Goal: Information Seeking & Learning: Learn about a topic

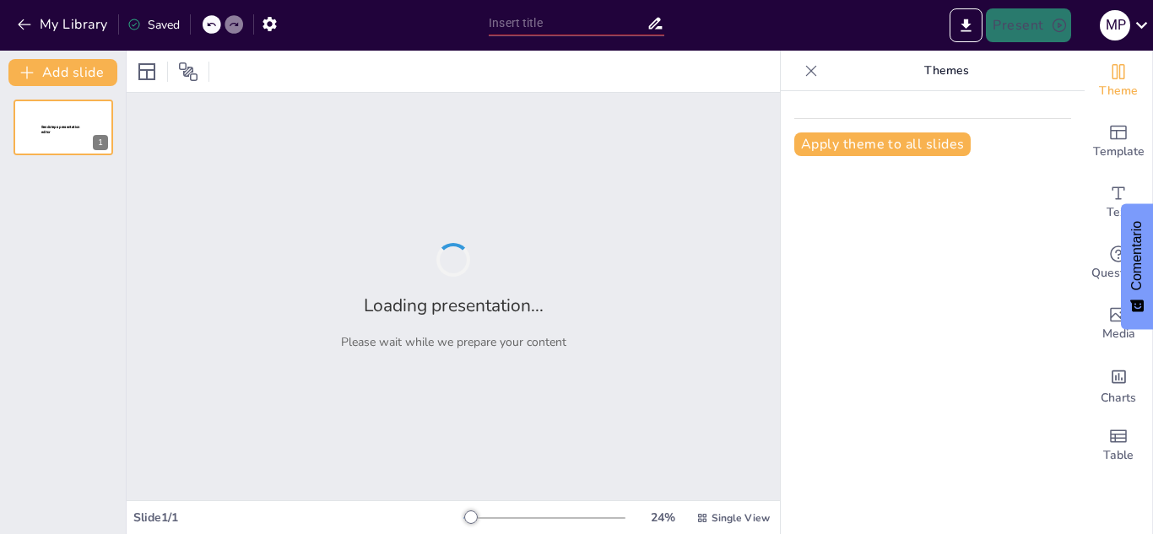
type input "El Sistema Nervioso como un Director de Orquesta: Coordinación y Respuestas Mot…"
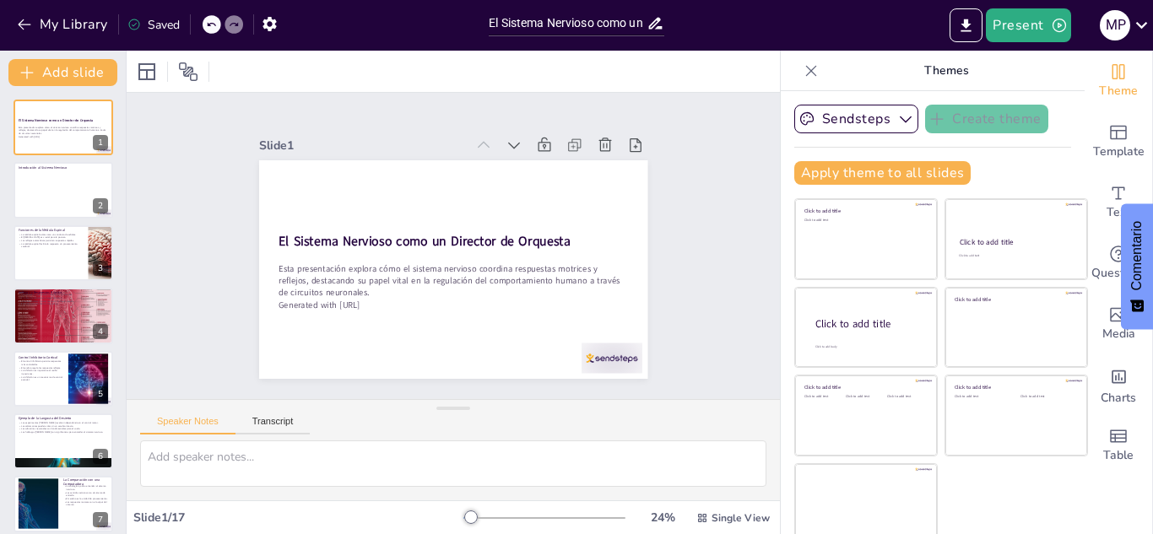
checkbox input "true"
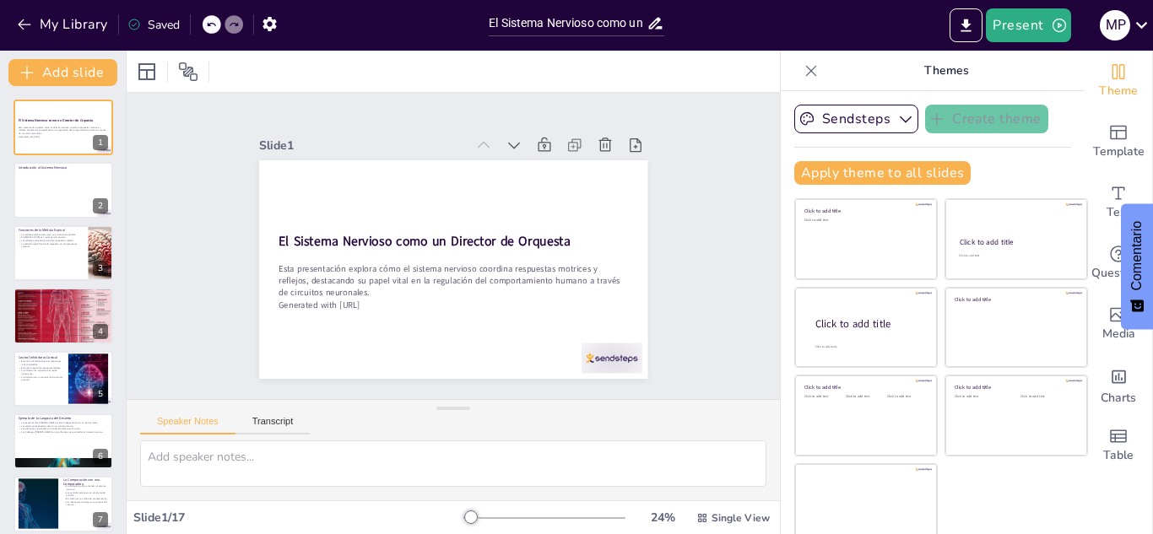
checkbox input "true"
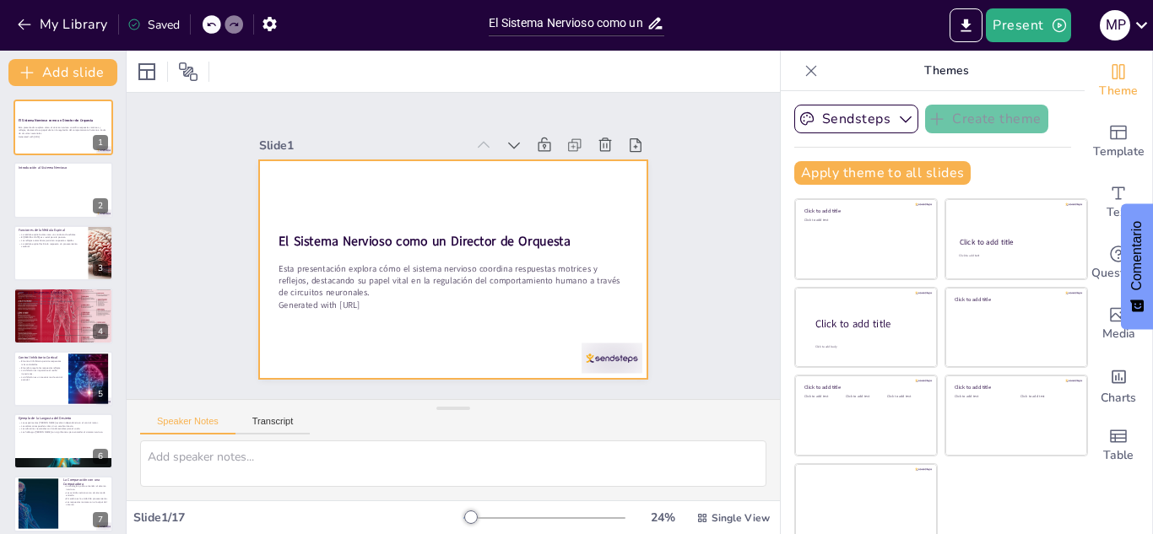
checkbox input "true"
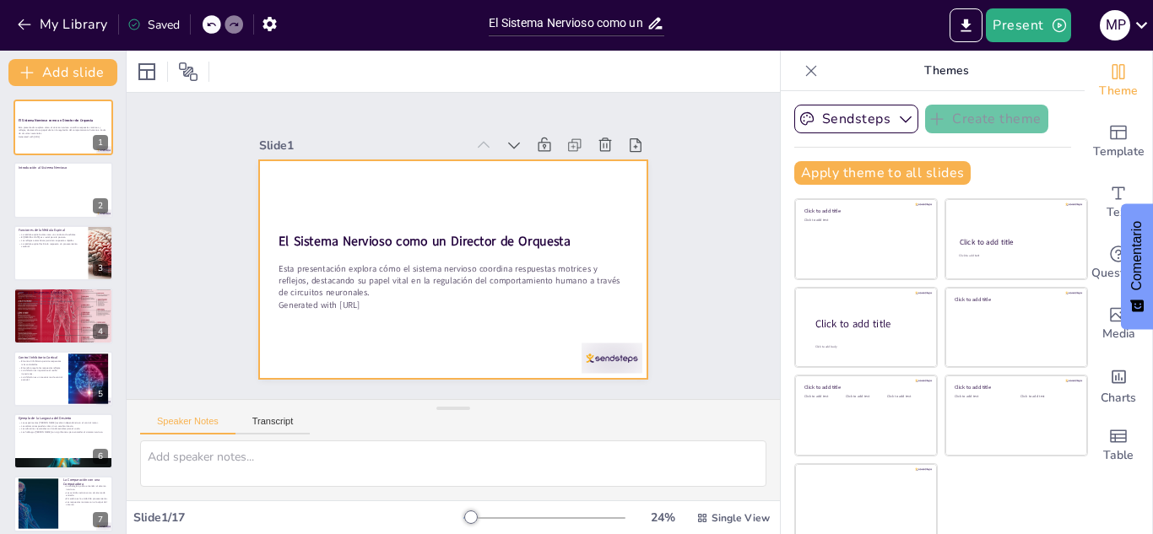
checkbox input "true"
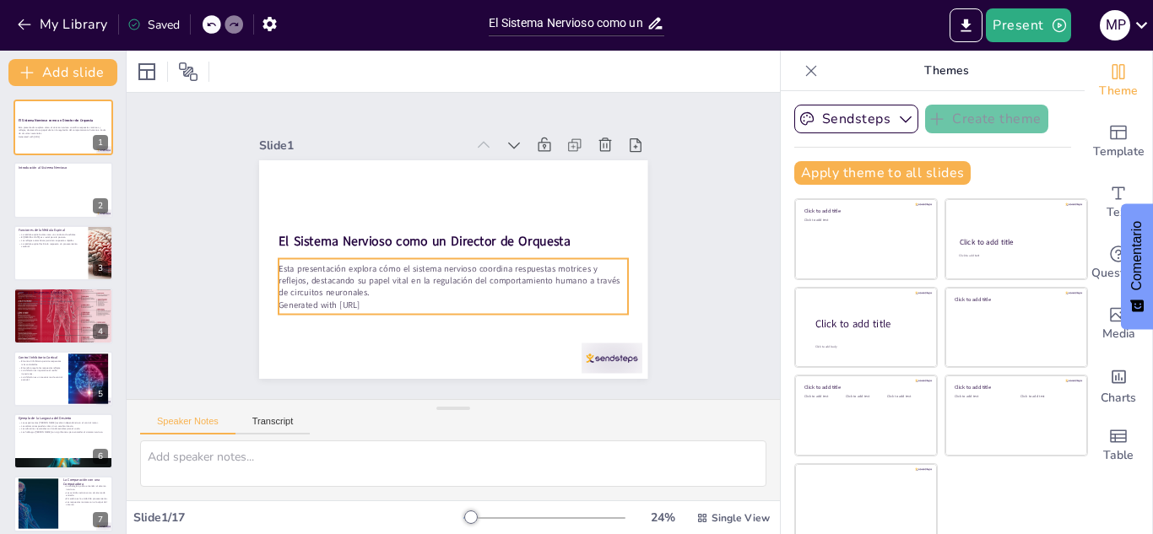
checkbox input "true"
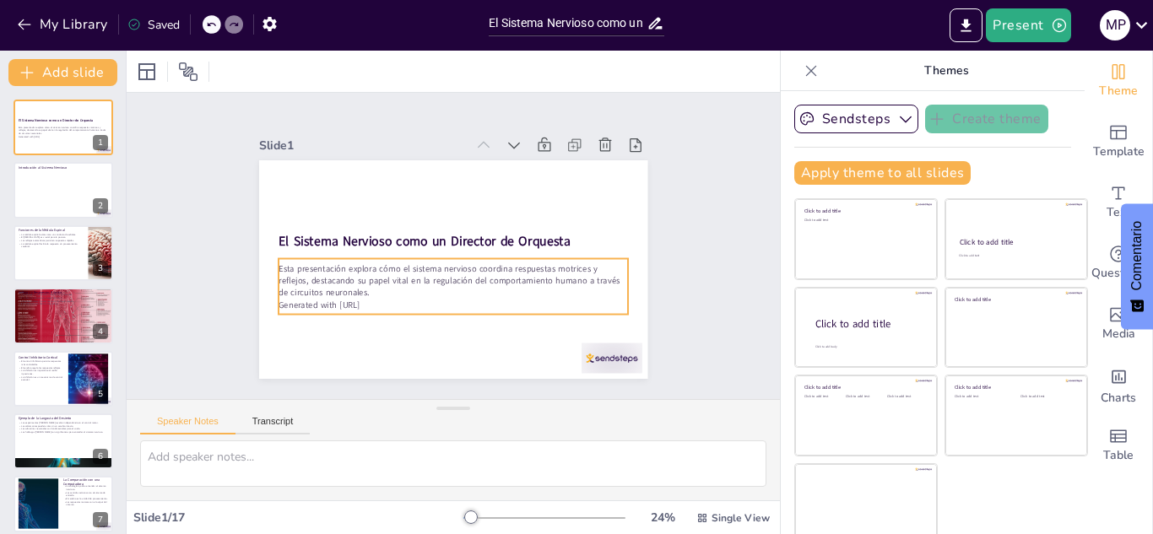
checkbox input "true"
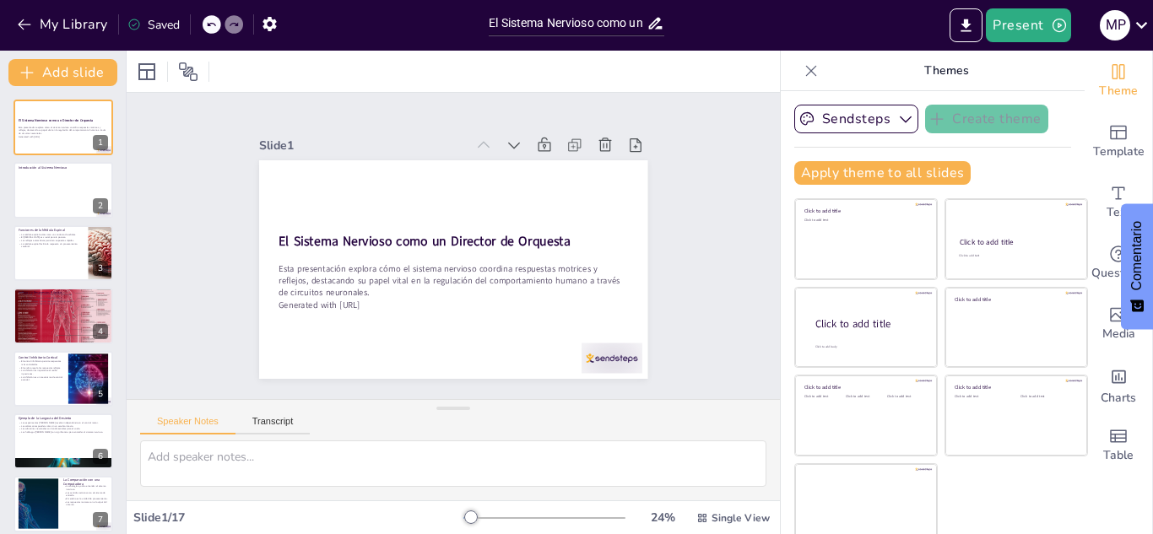
checkbox input "true"
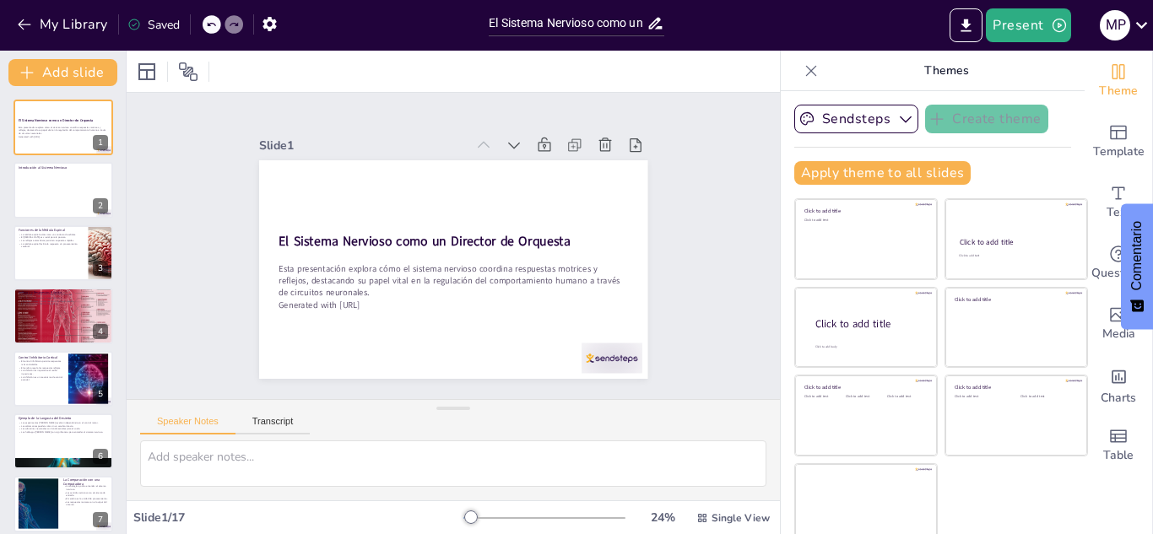
checkbox input "true"
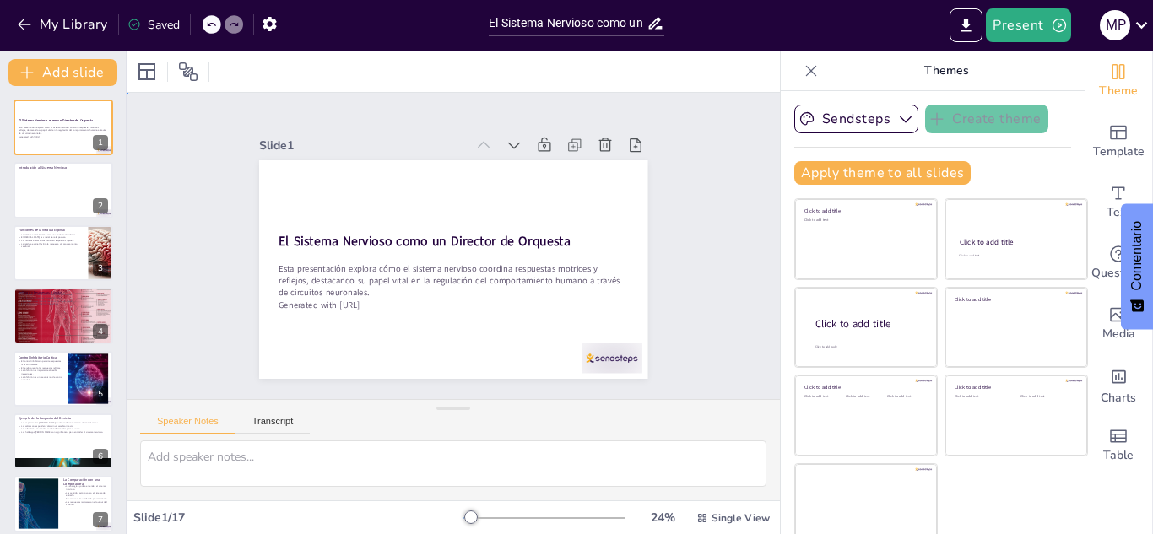
click at [657, 246] on div "Slide 1 El Sistema Nervioso como un Director de Orquesta Esta presentación expl…" at bounding box center [453, 246] width 542 height 402
checkbox input "true"
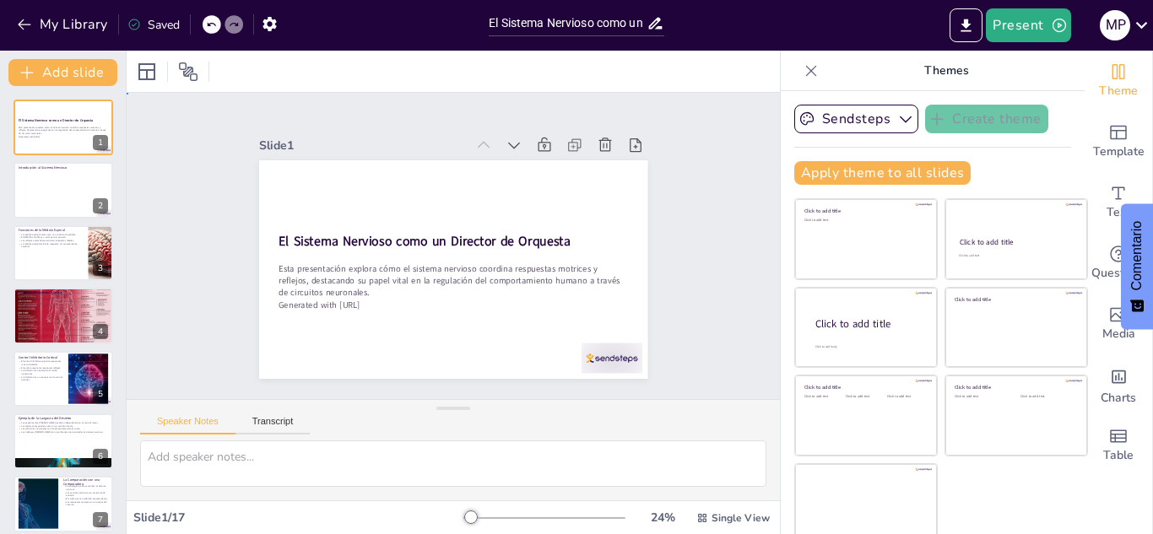
checkbox input "true"
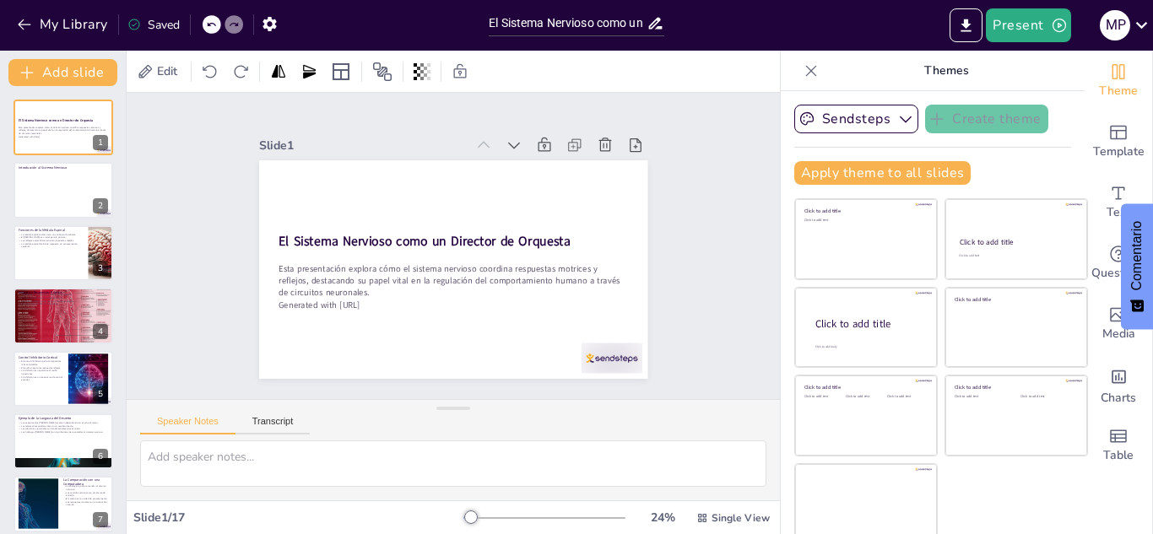
checkbox input "true"
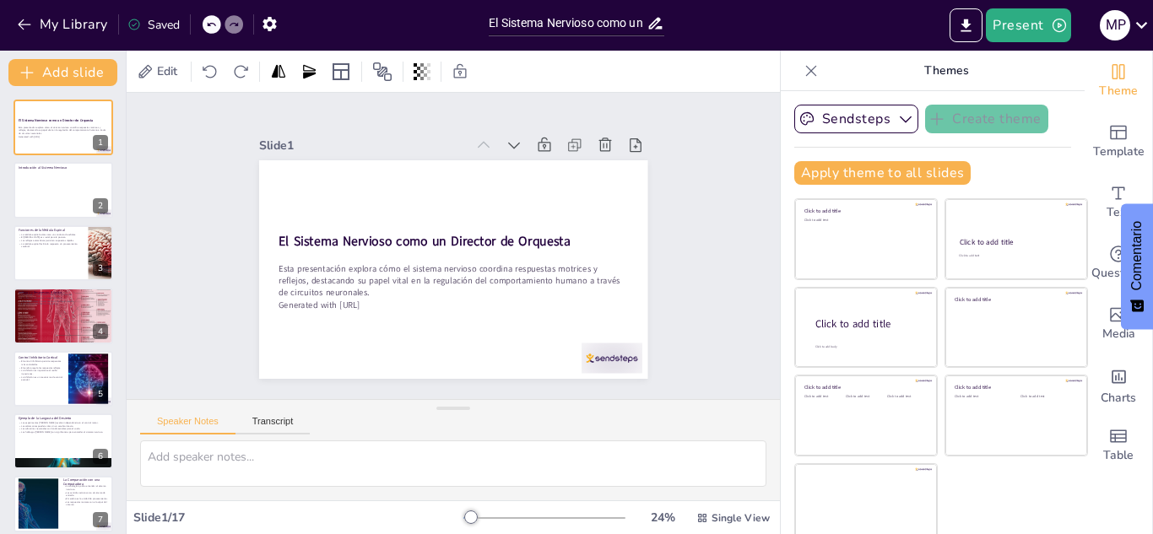
checkbox input "true"
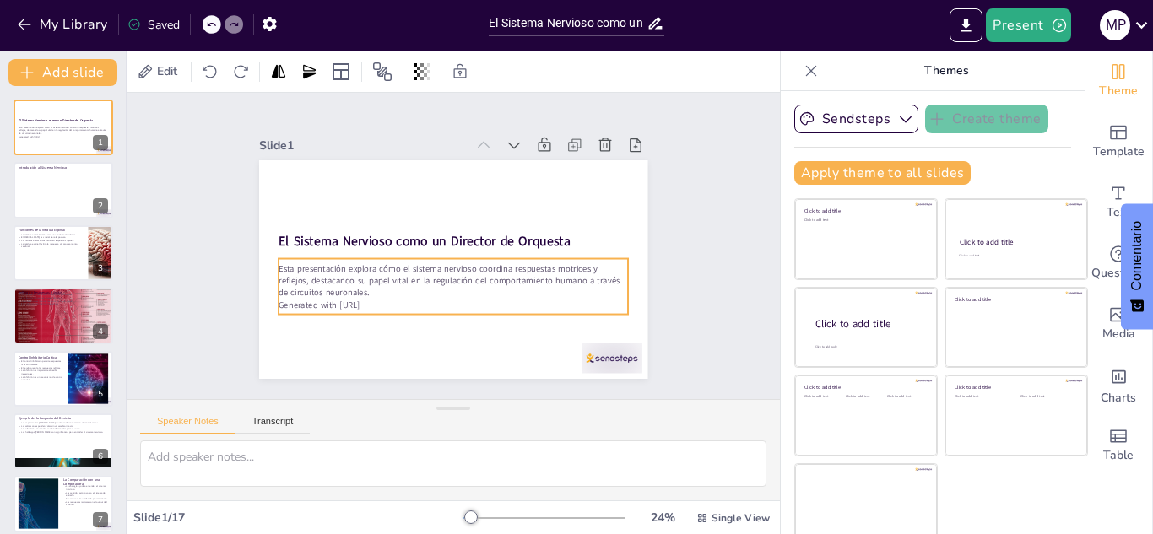
checkbox input "true"
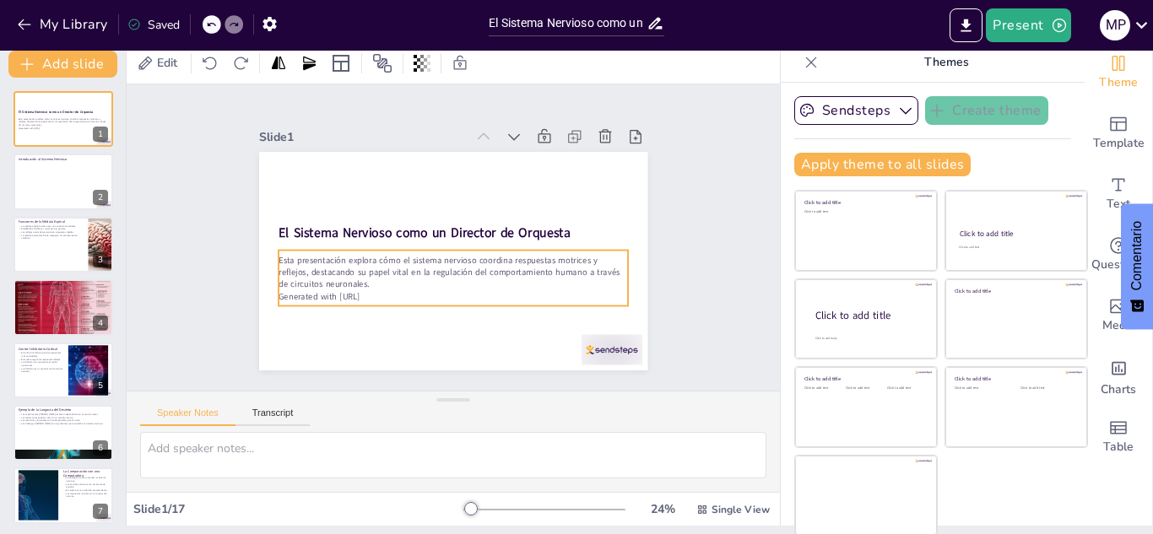
scroll to position [10, 0]
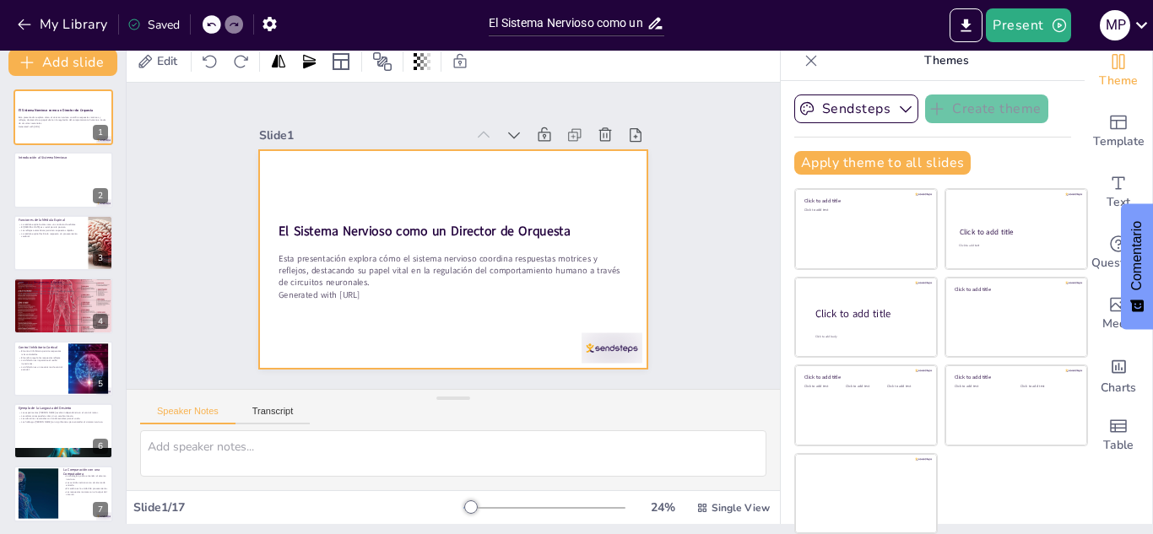
checkbox input "true"
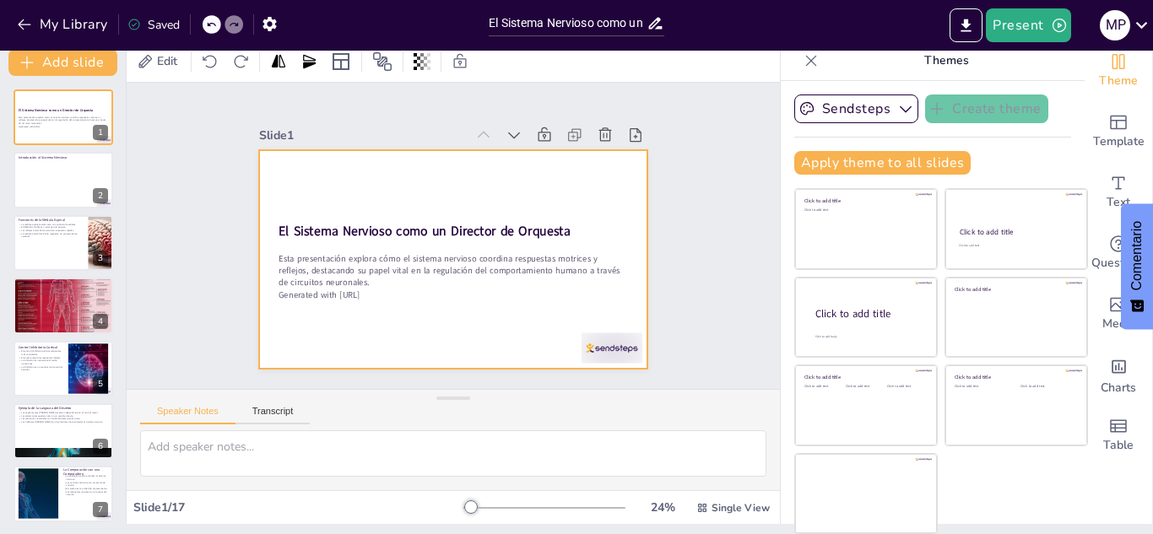
checkbox input "true"
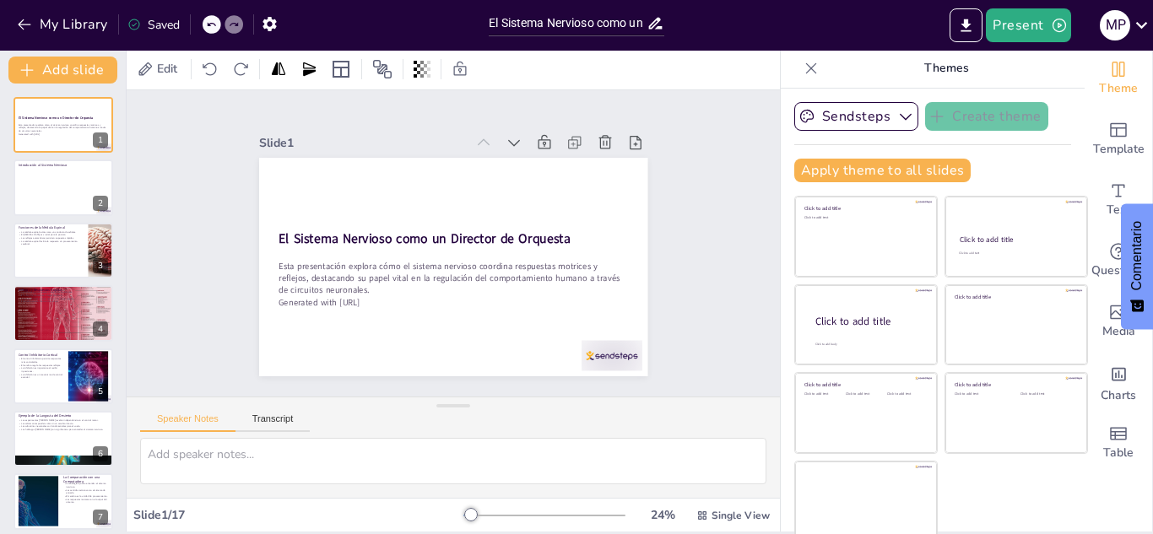
scroll to position [0, 0]
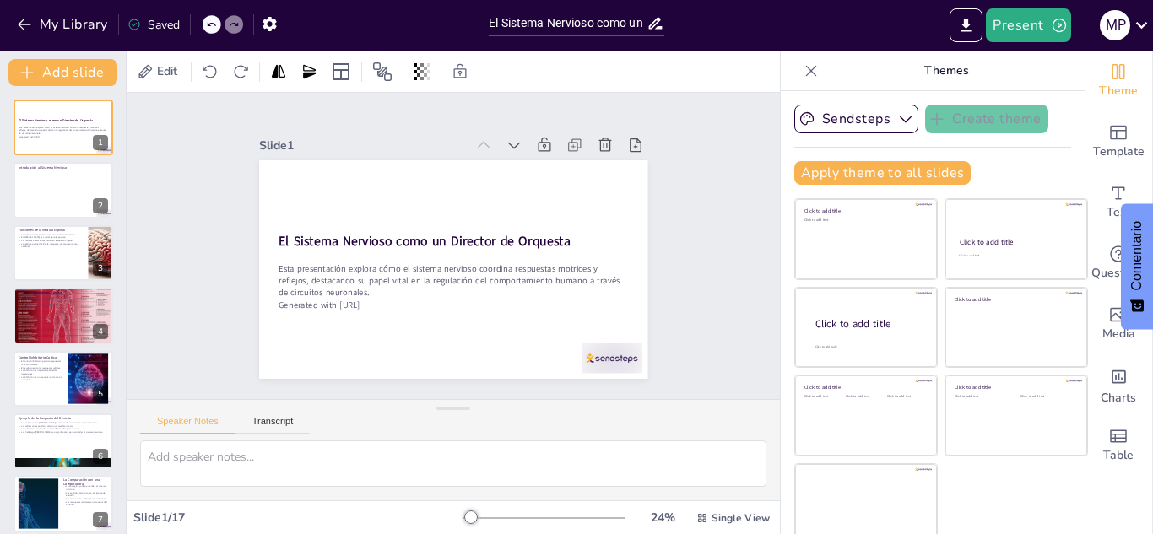
checkbox input "true"
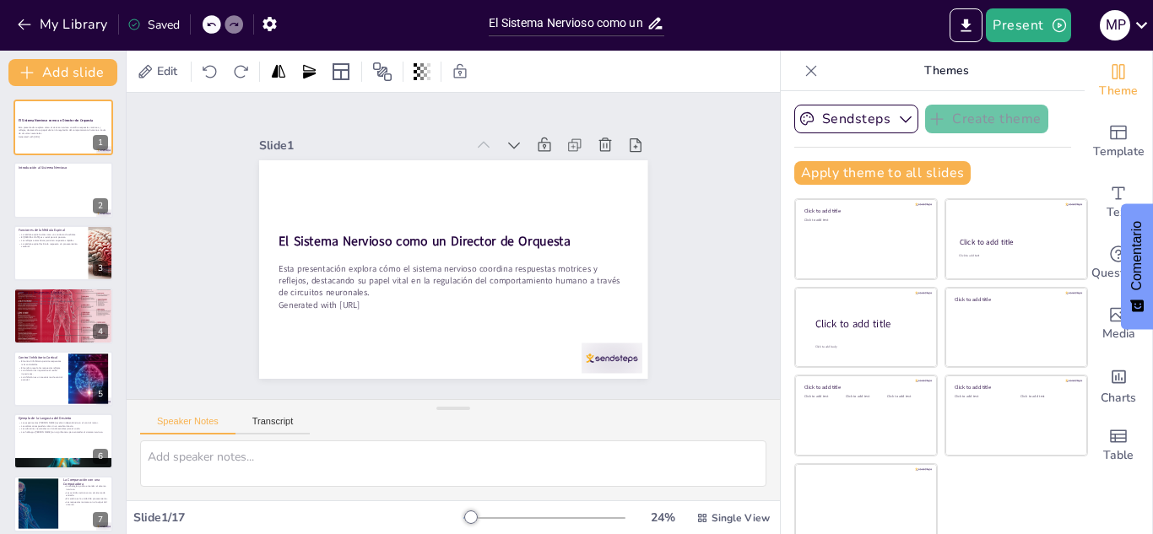
checkbox input "true"
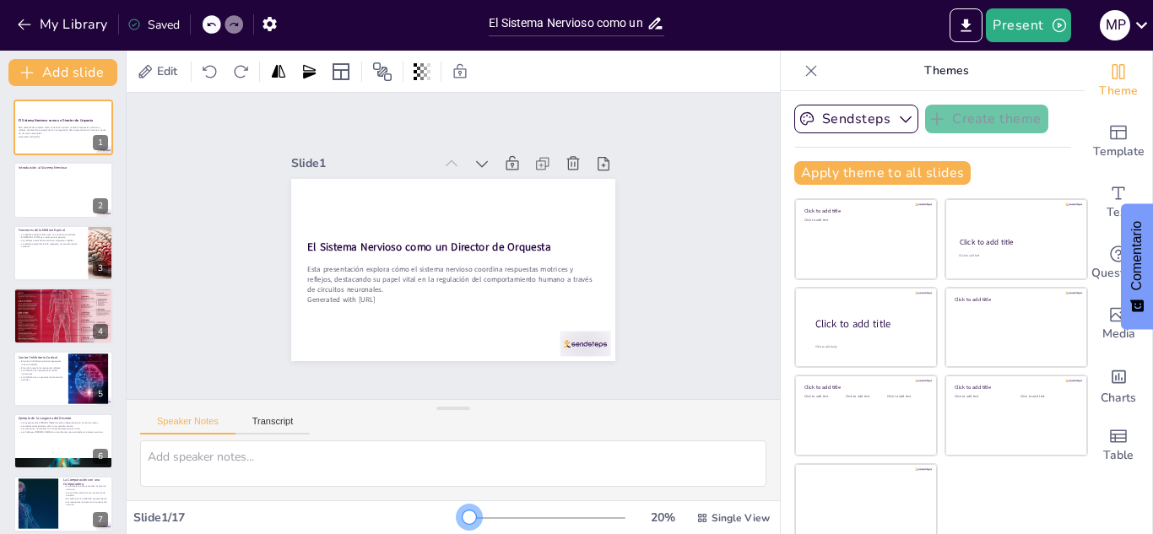
checkbox input "true"
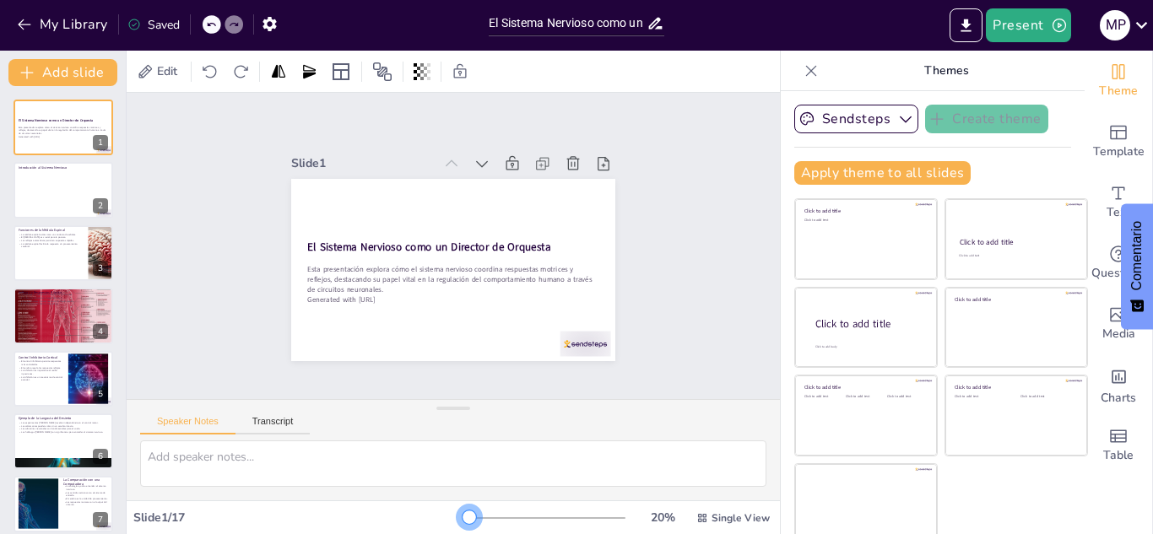
checkbox input "true"
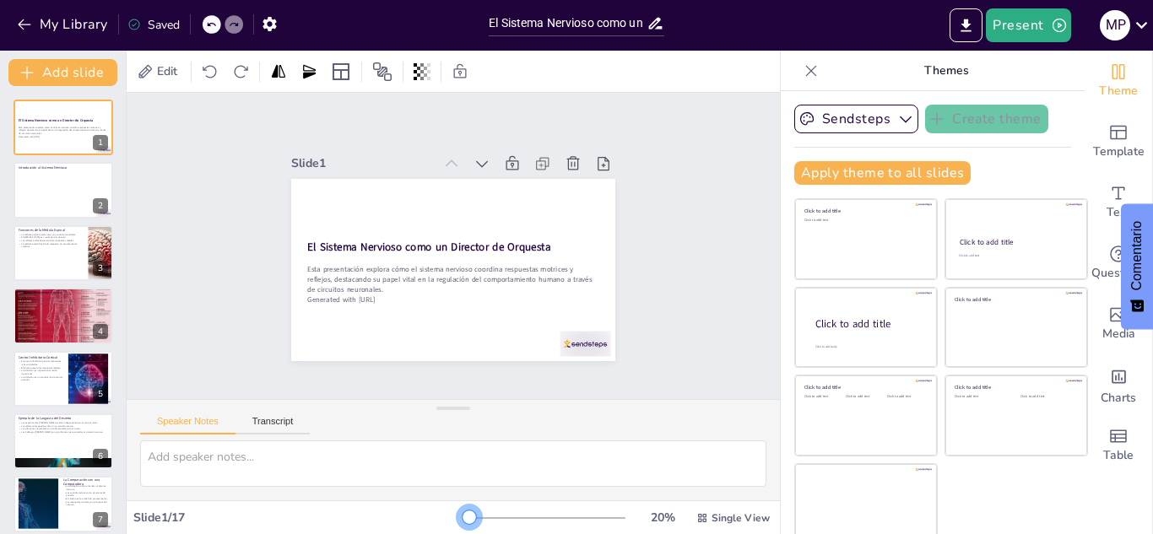
checkbox input "true"
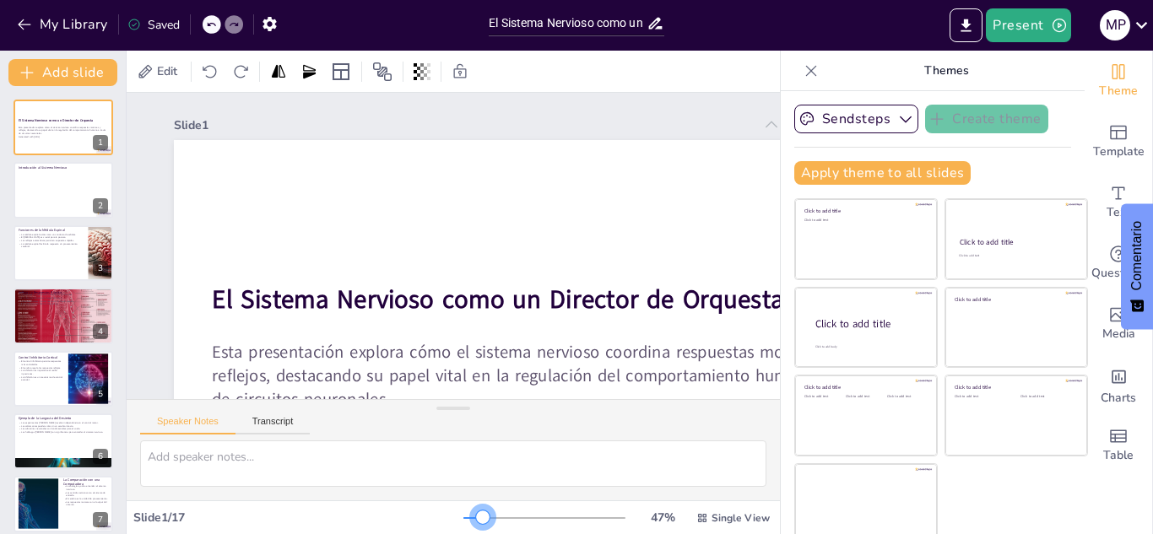
checkbox input "true"
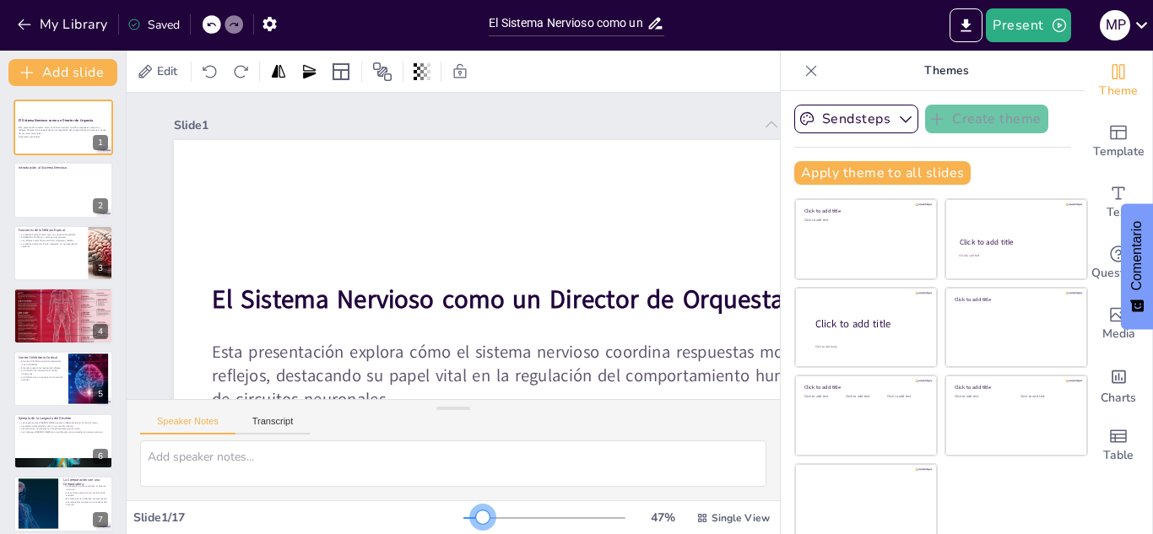
checkbox input "true"
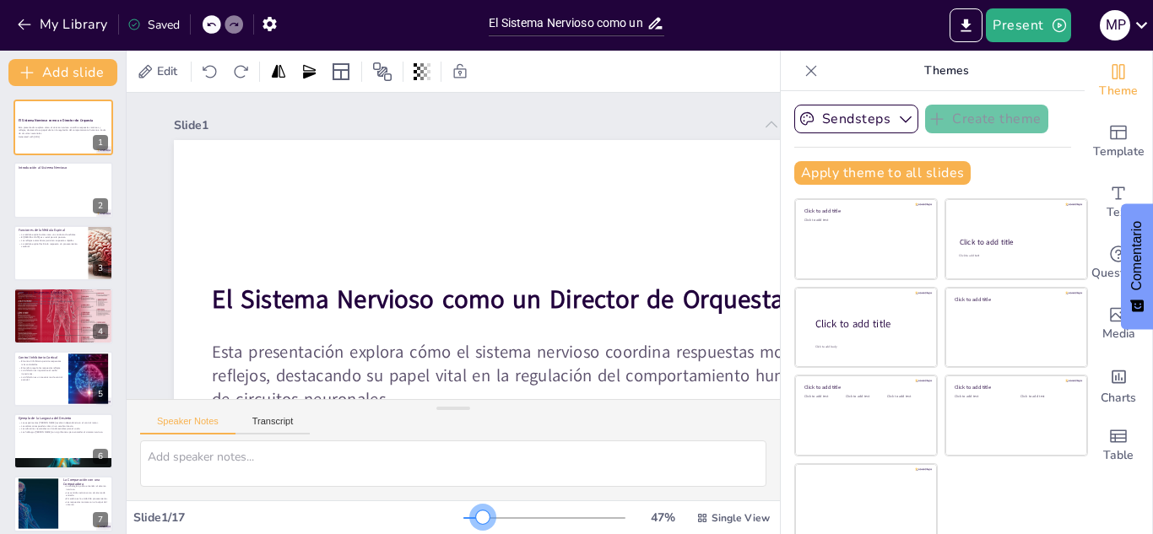
checkbox input "true"
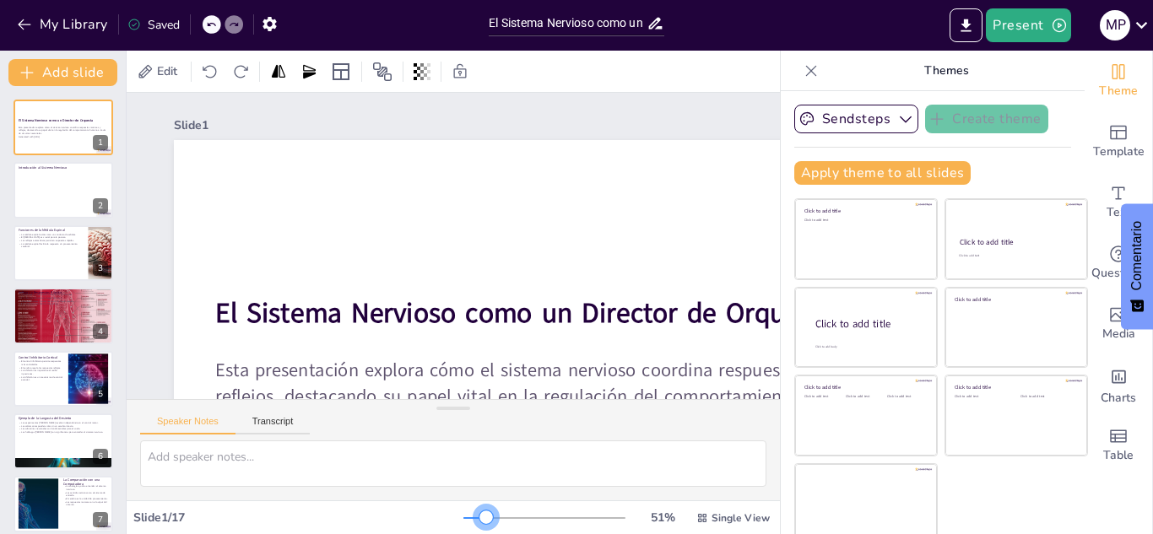
checkbox input "true"
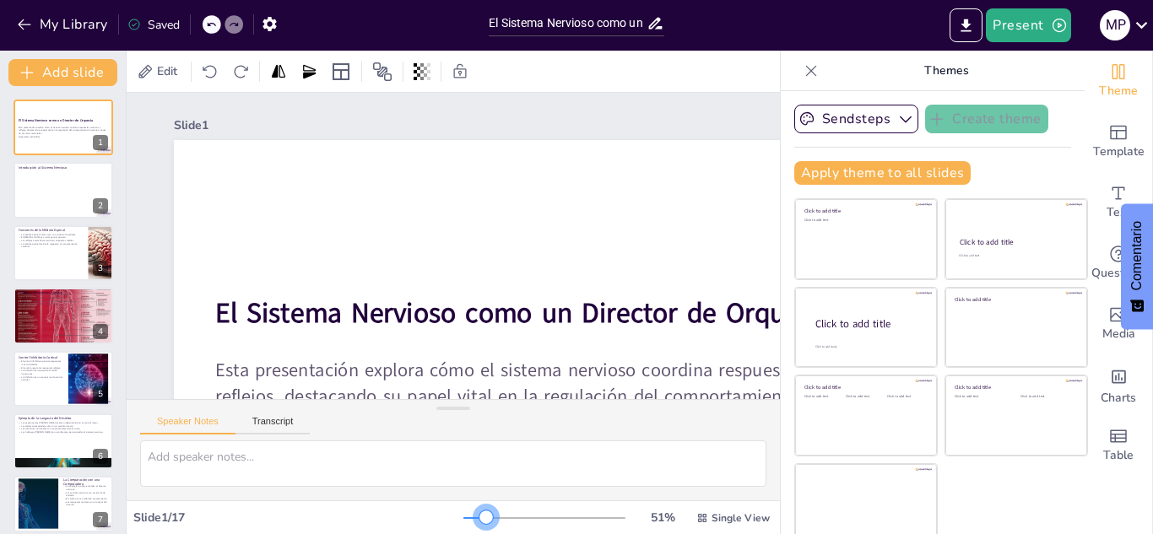
checkbox input "true"
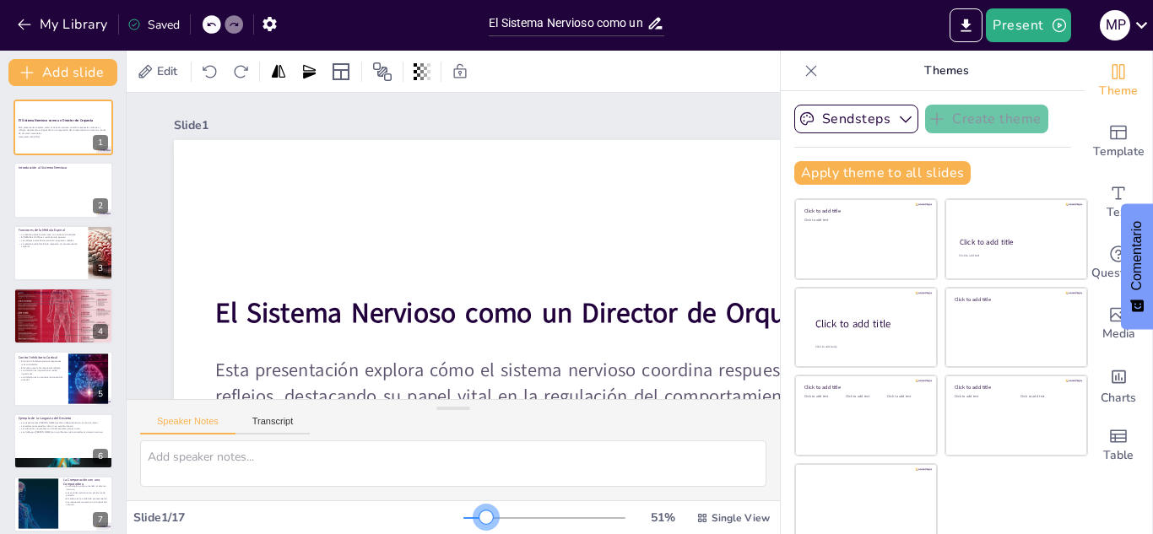
checkbox input "true"
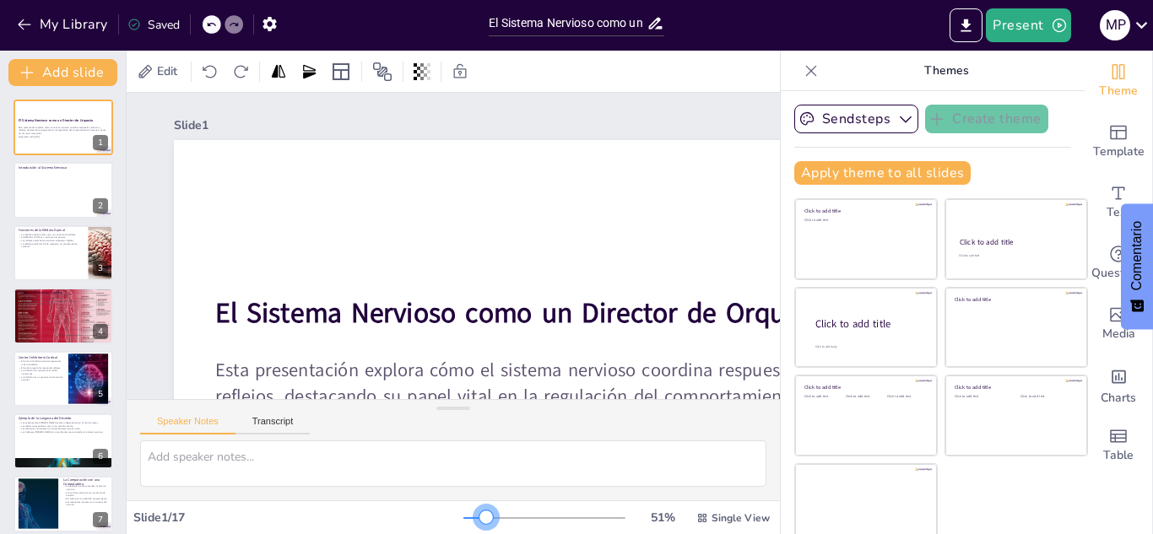
checkbox input "true"
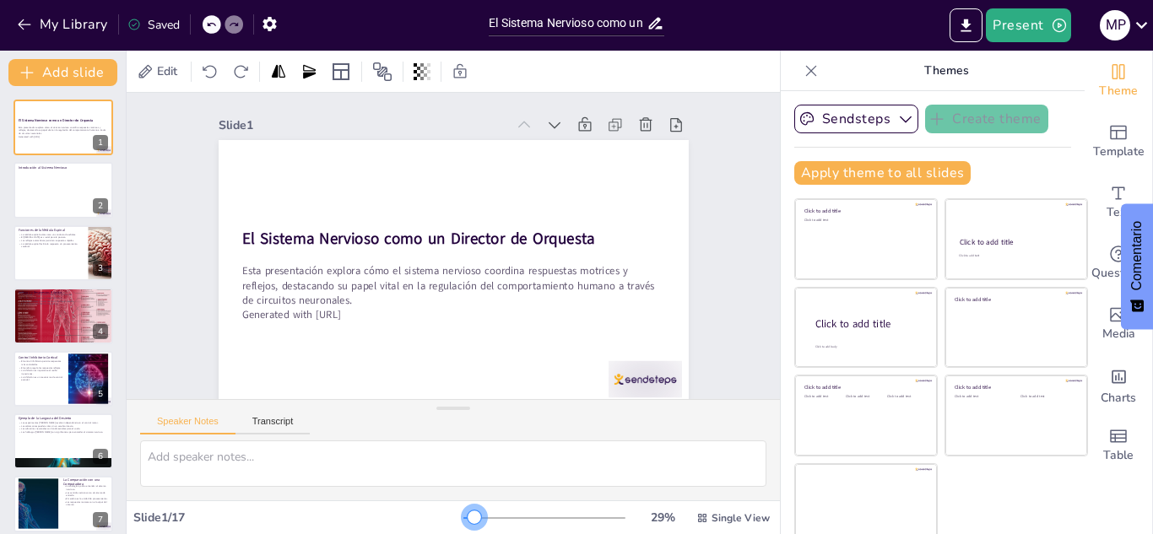
checkbox input "true"
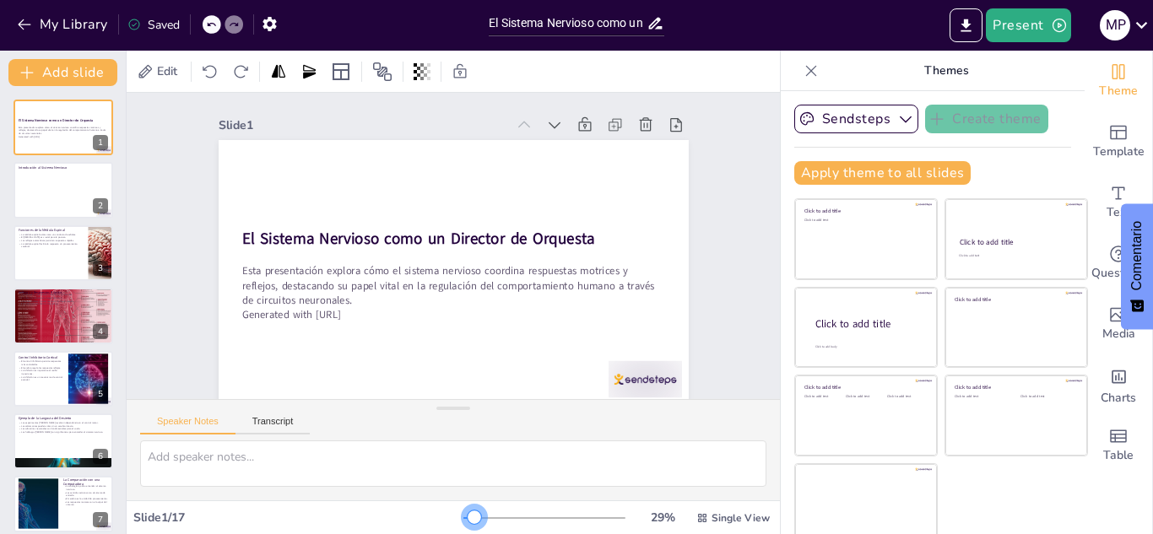
checkbox input "true"
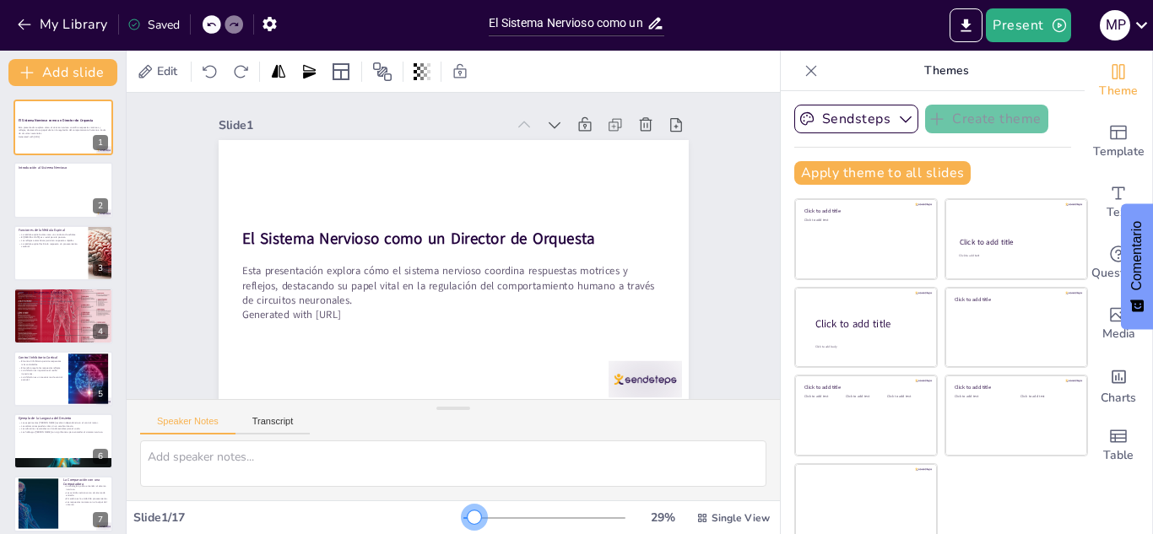
click at [468, 514] on div at bounding box center [475, 518] width 14 height 14
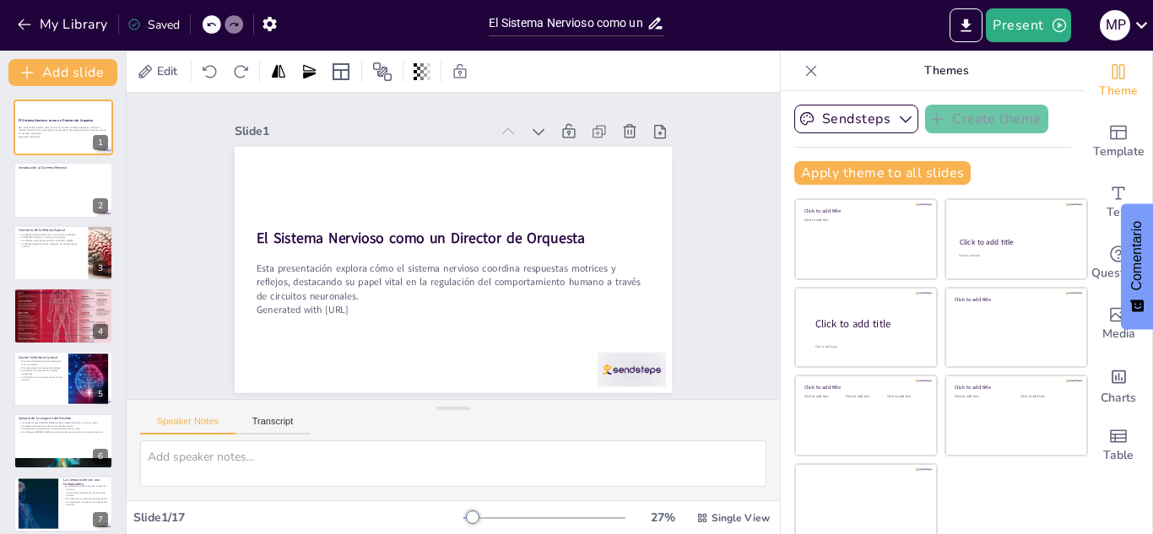
checkbox input "true"
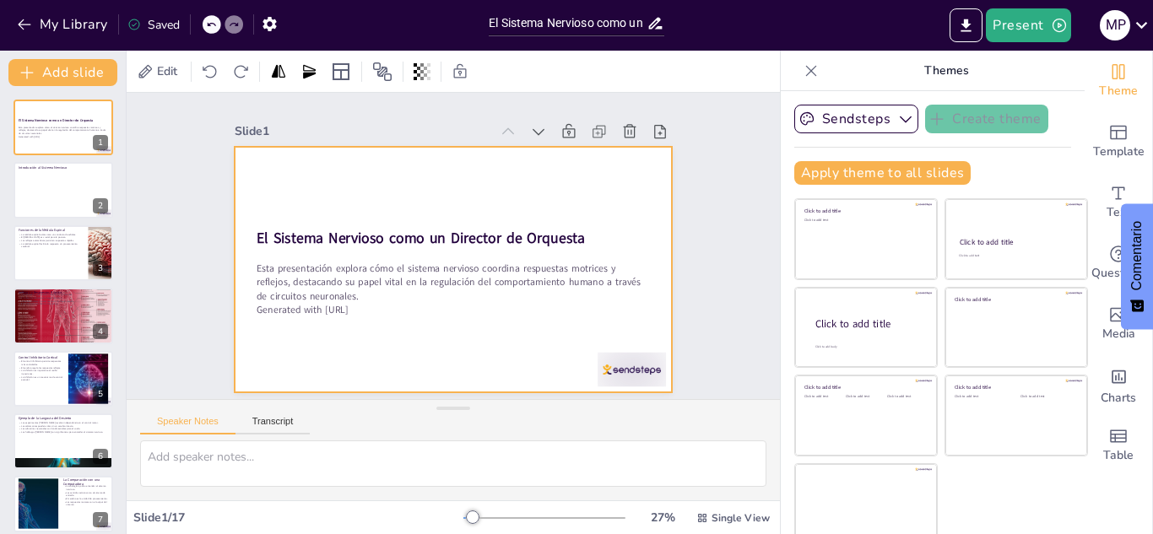
scroll to position [1, 0]
checkbox input "true"
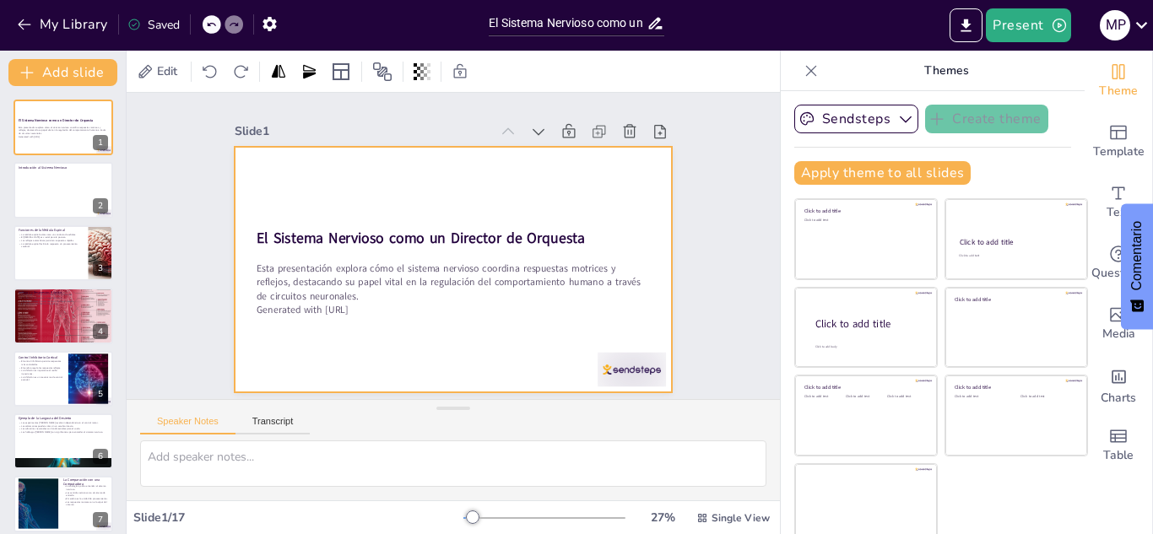
checkbox input "true"
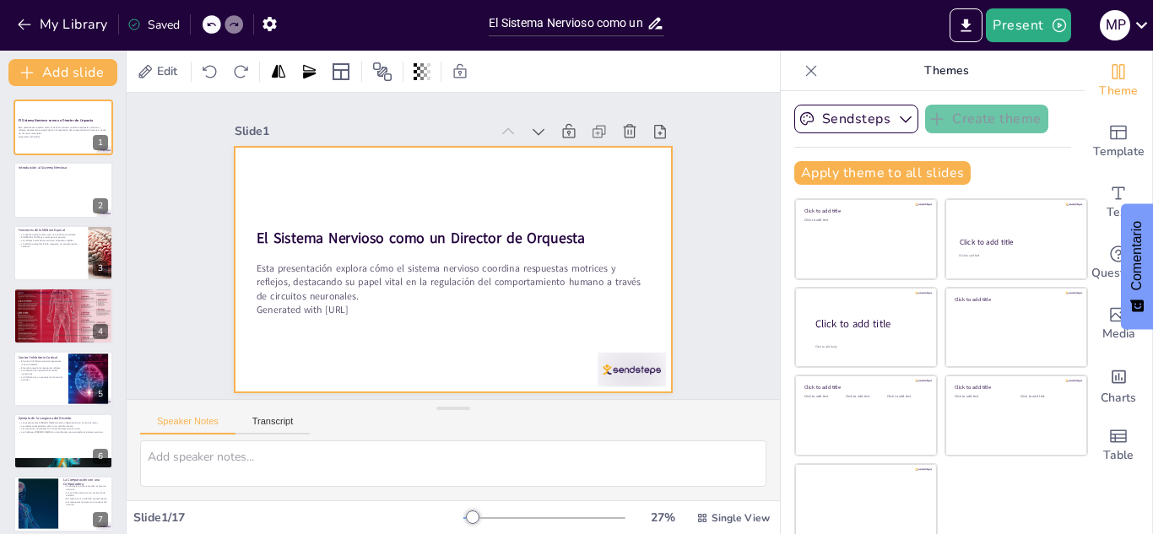
checkbox input "true"
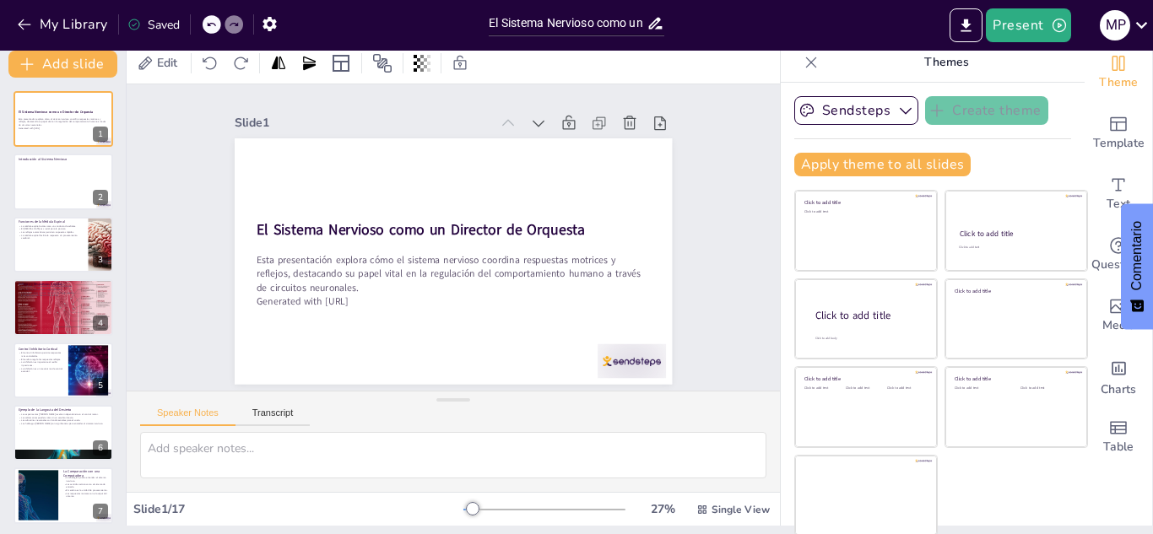
scroll to position [10, 0]
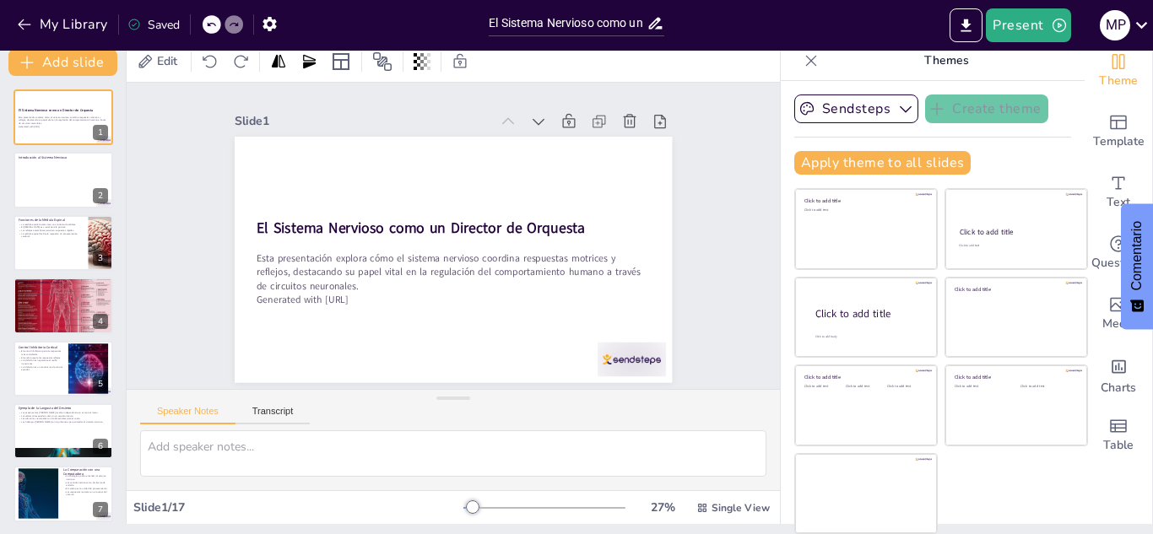
checkbox input "true"
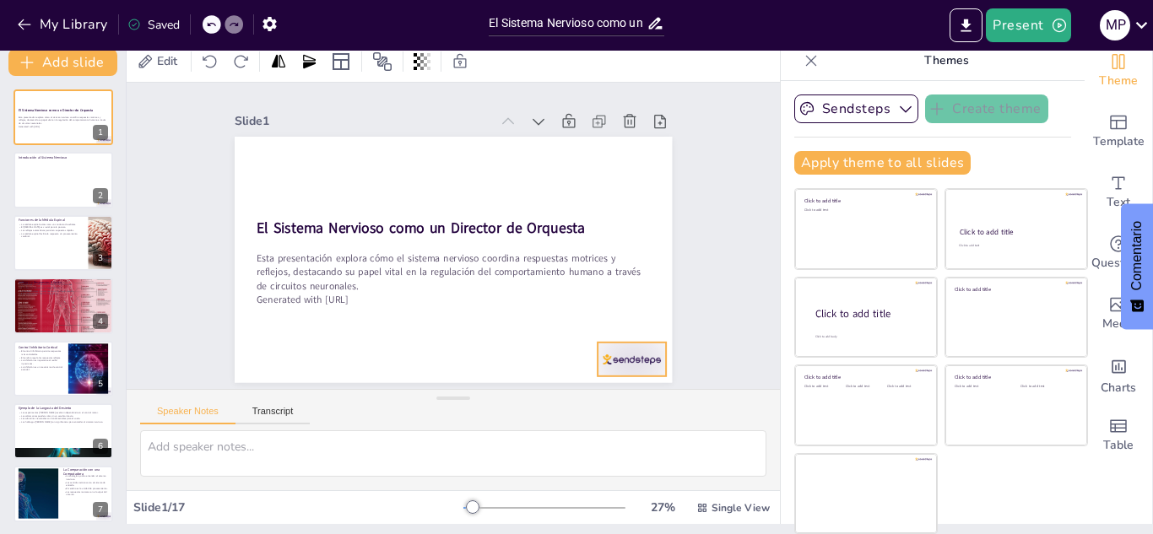
checkbox input "true"
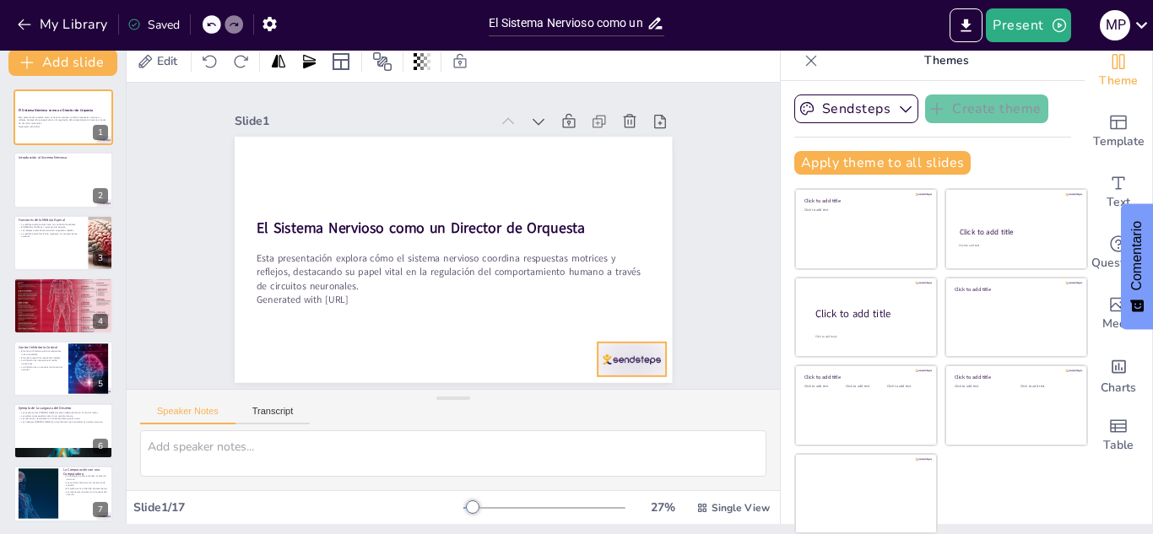
checkbox input "true"
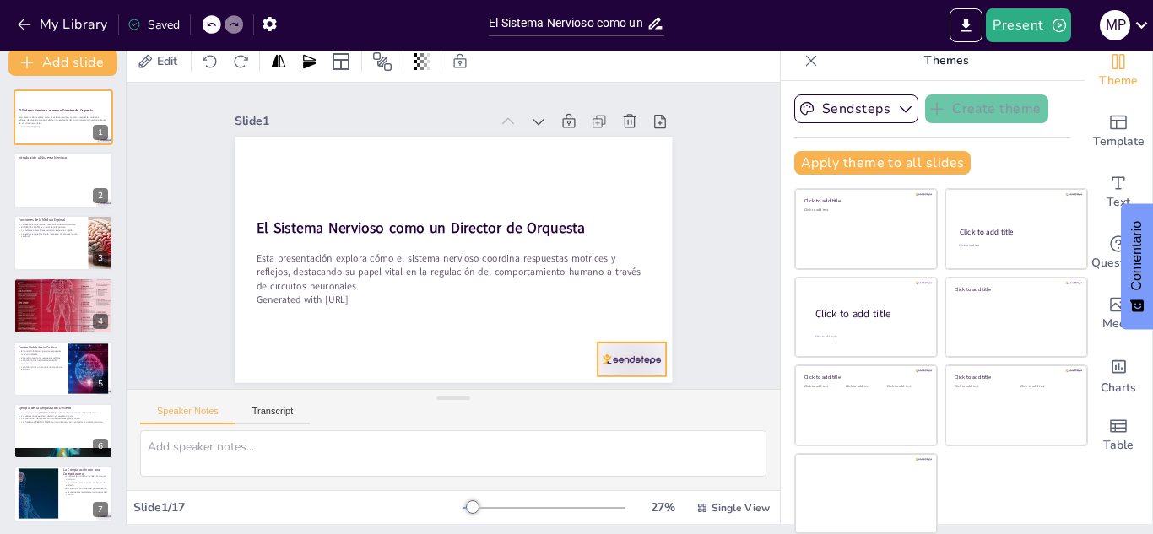
checkbox input "true"
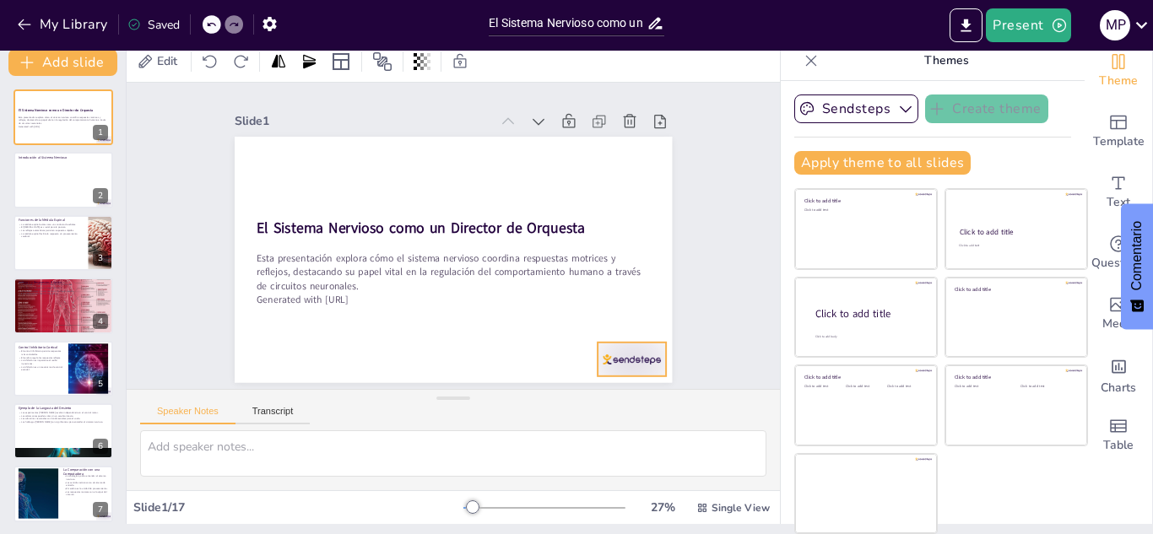
checkbox input "true"
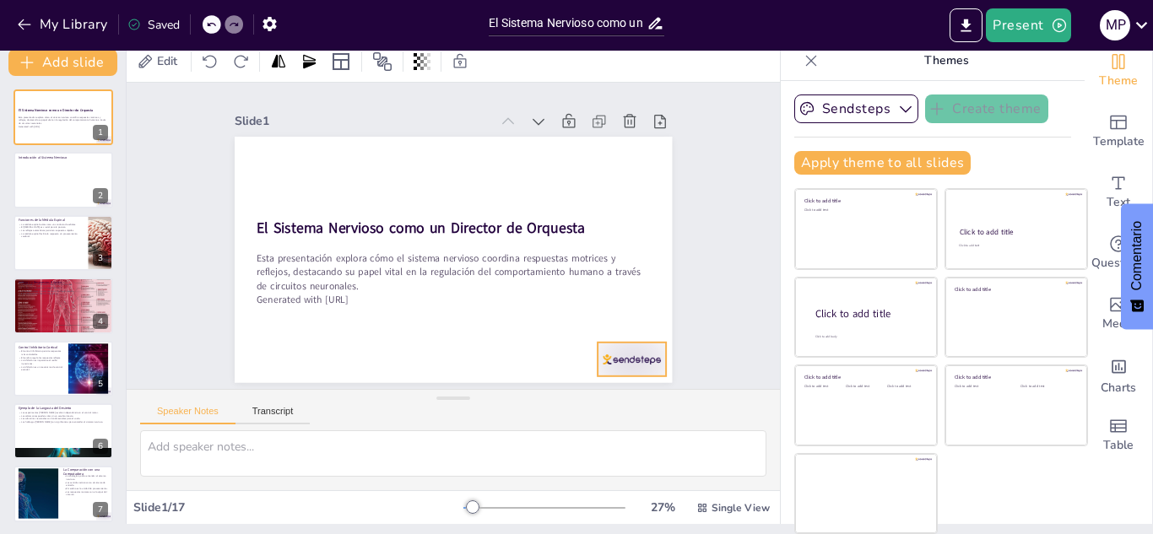
checkbox input "true"
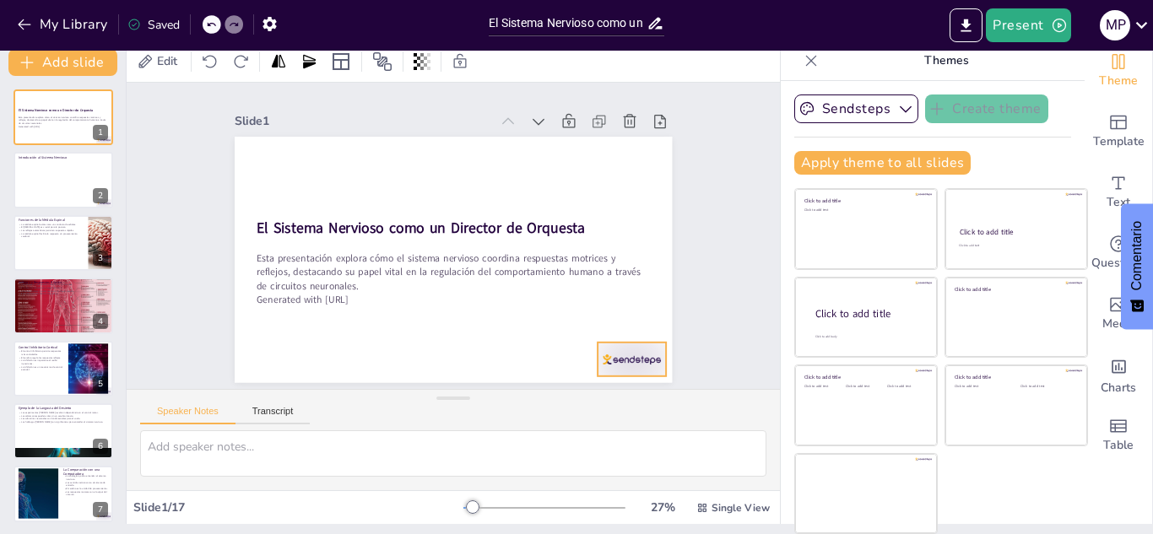
checkbox input "true"
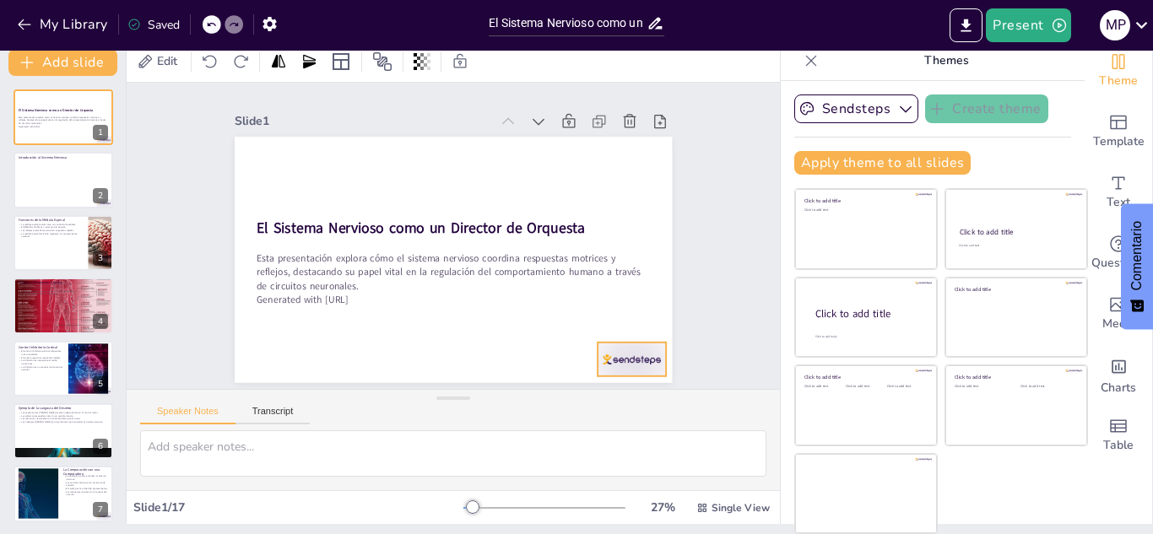
checkbox input "true"
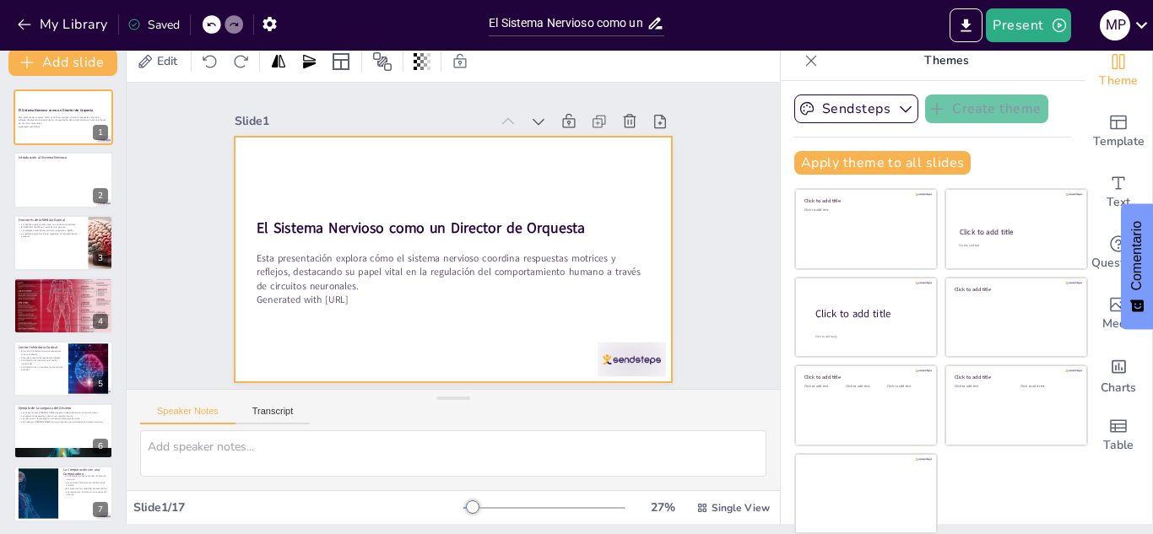
checkbox input "true"
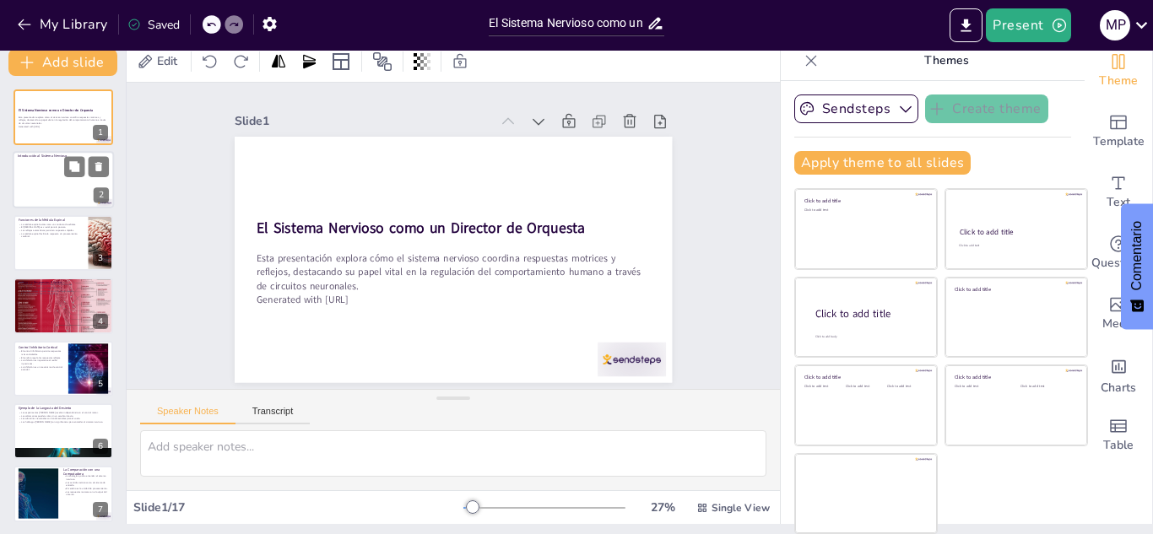
click at [66, 180] on div at bounding box center [63, 183] width 91 height 47
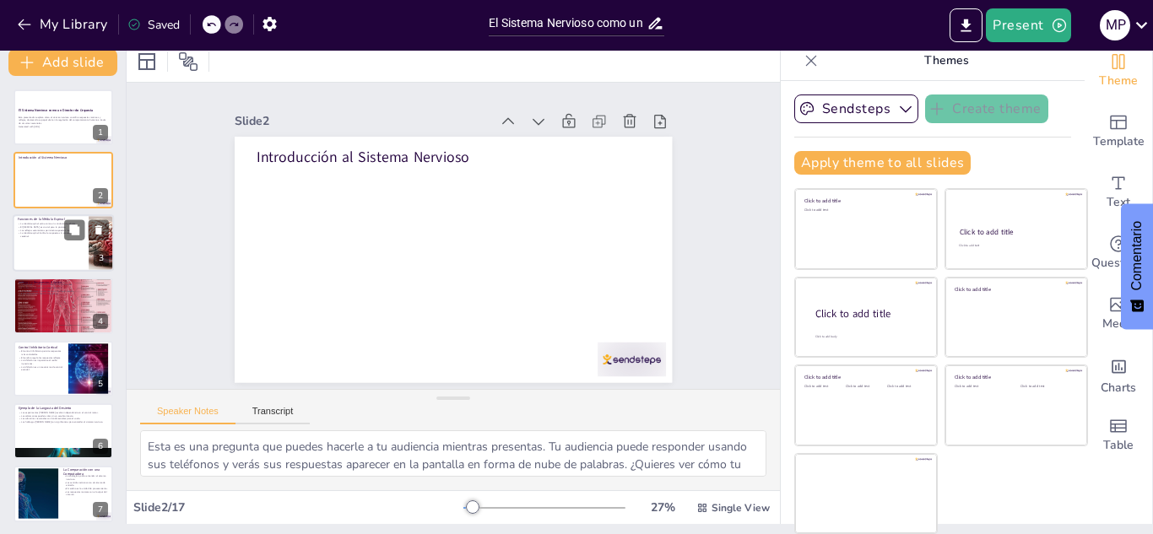
click at [57, 247] on div at bounding box center [63, 242] width 101 height 57
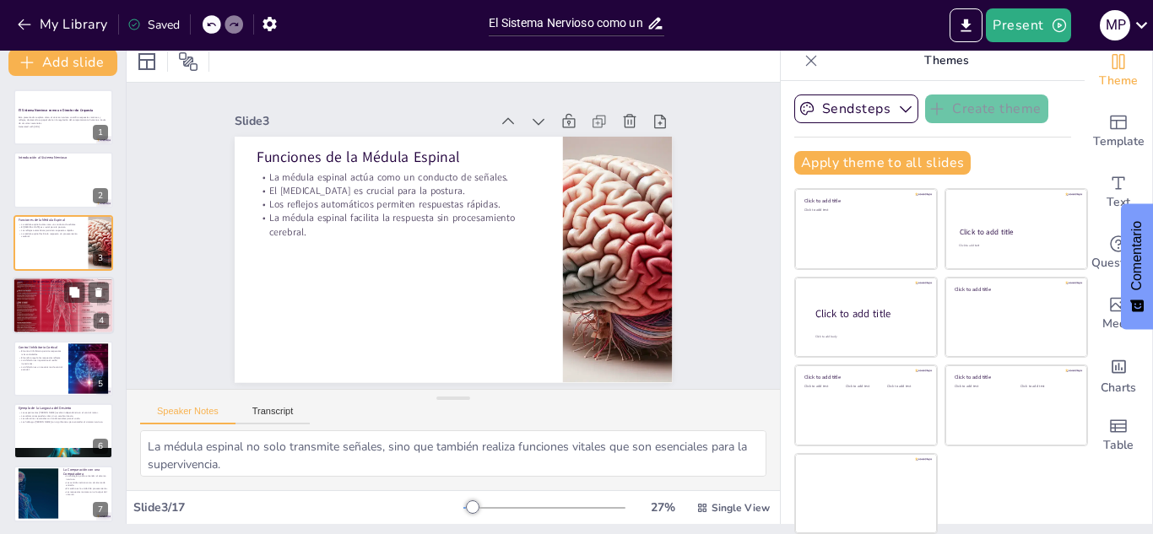
click at [59, 304] on div at bounding box center [63, 305] width 101 height 95
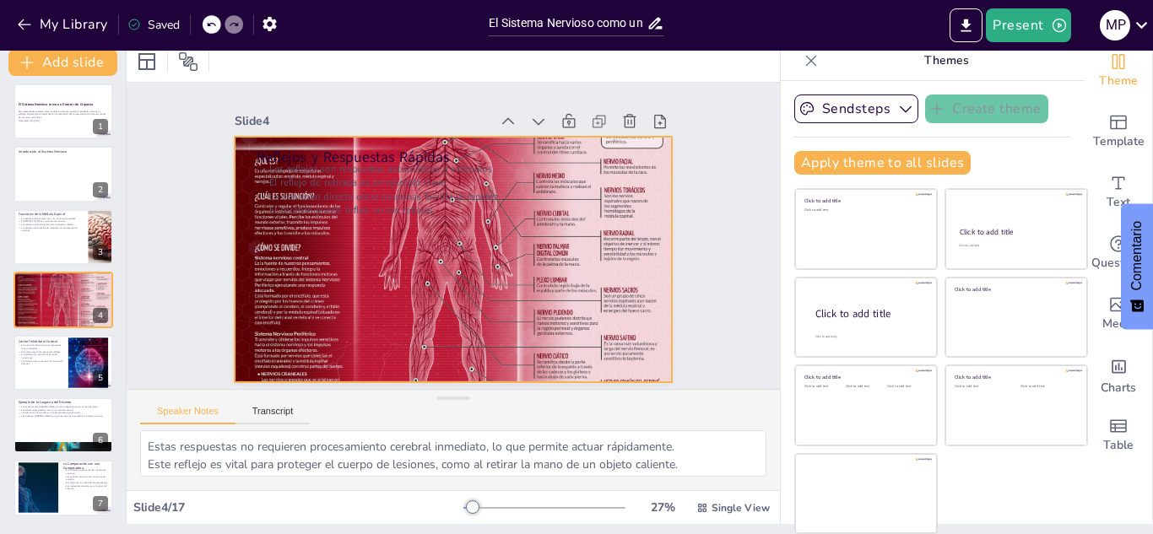
scroll to position [0, 0]
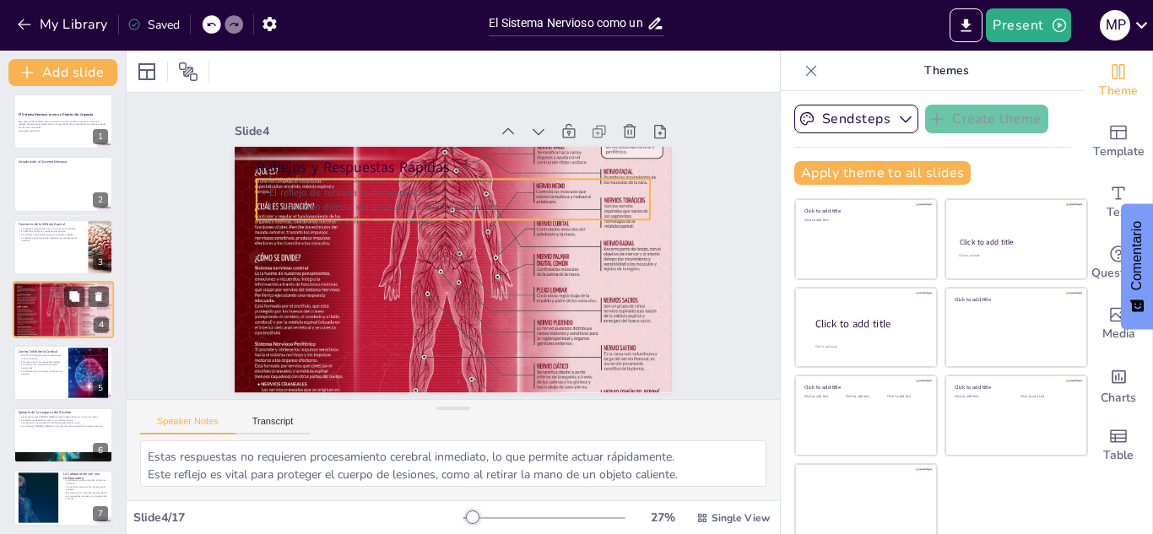
click at [61, 298] on p "El cerebro puede influir en los reflejos." at bounding box center [63, 298] width 91 height 3
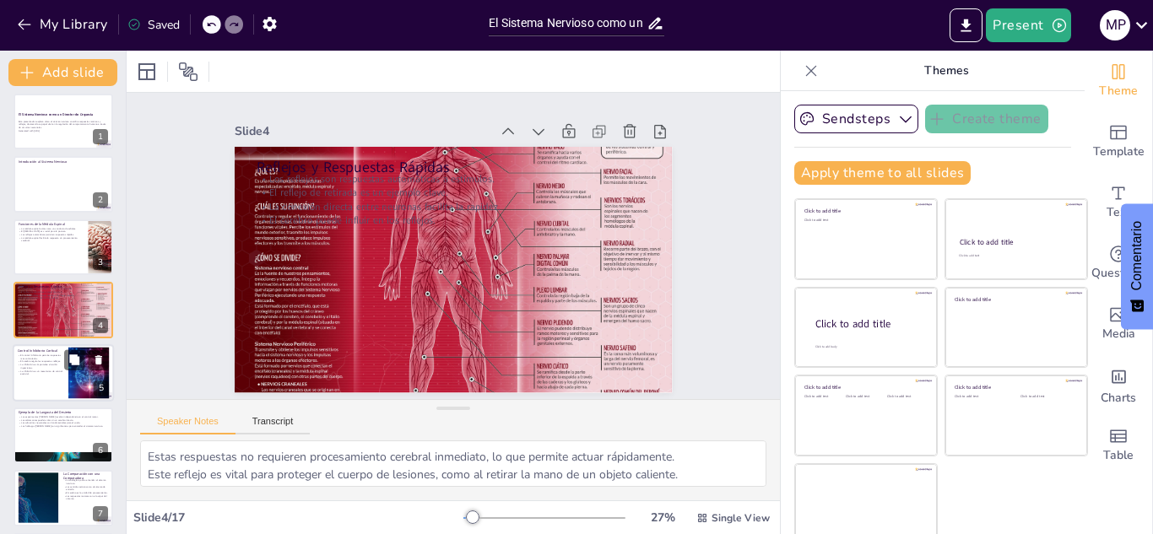
click at [43, 376] on p "La inhibición es un mecanismo de control esencial." at bounding box center [41, 373] width 46 height 6
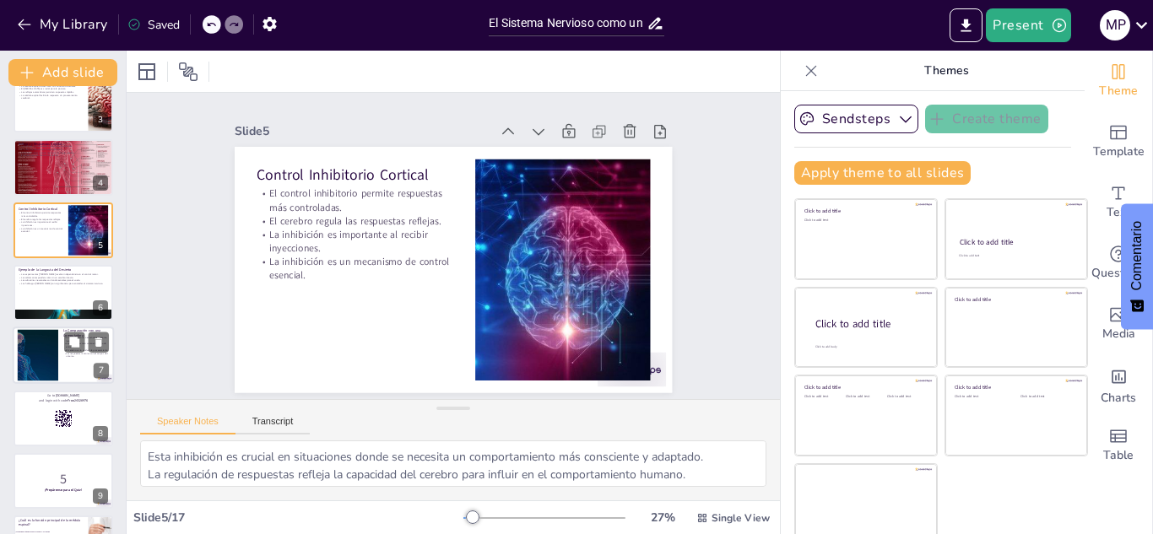
scroll to position [237, 0]
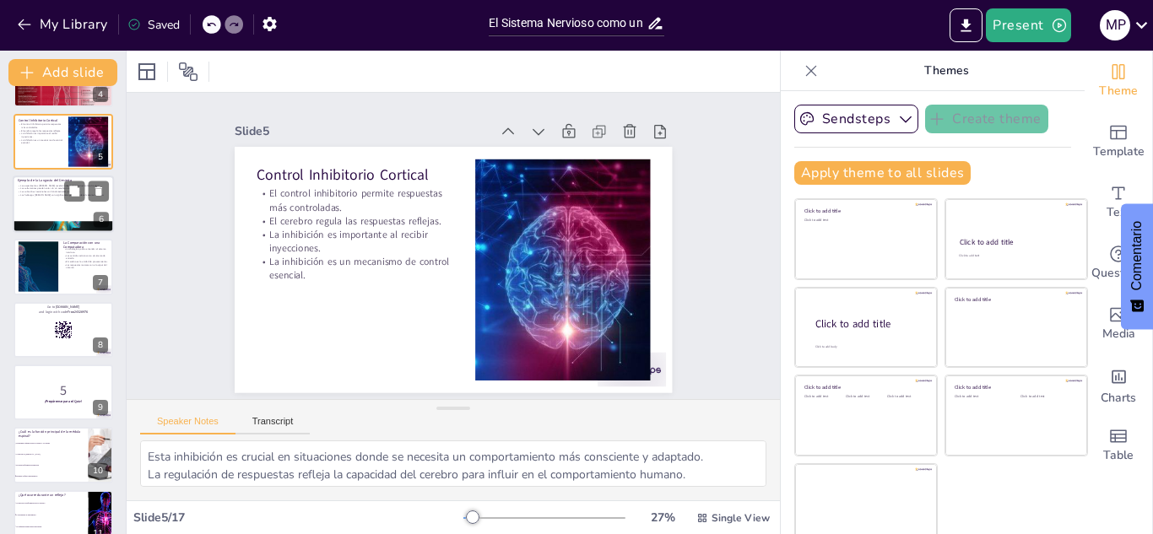
click at [60, 203] on div at bounding box center [63, 204] width 101 height 57
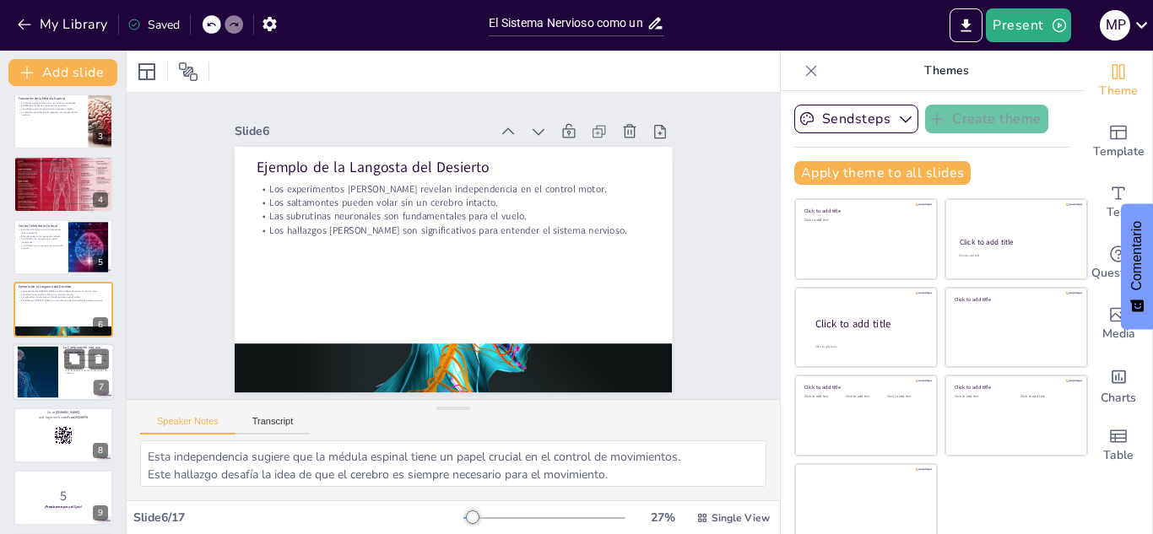
scroll to position [0, 0]
click at [42, 365] on div at bounding box center [37, 372] width 91 height 51
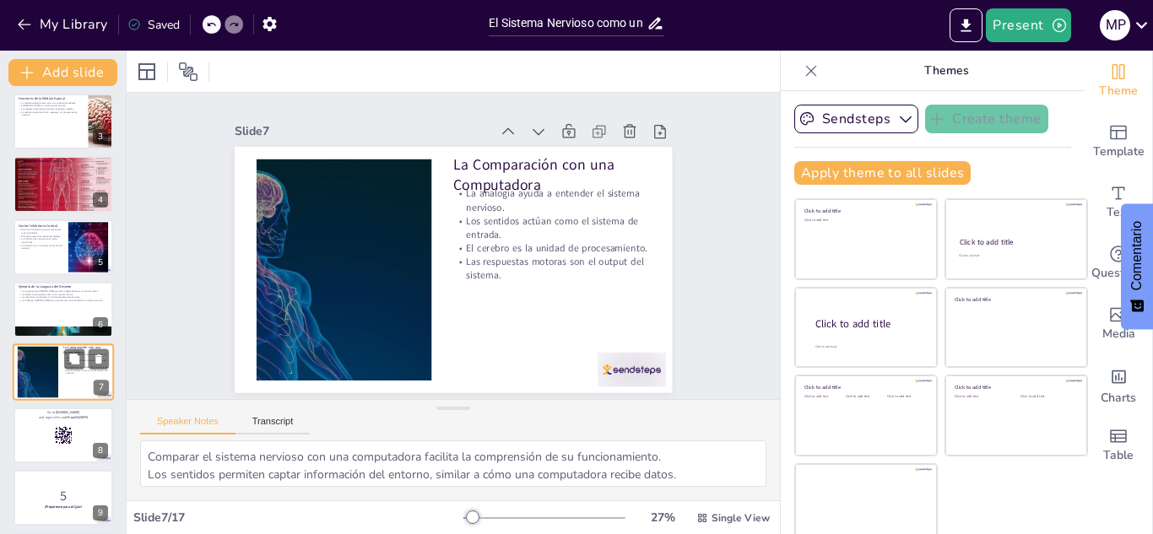
scroll to position [194, 0]
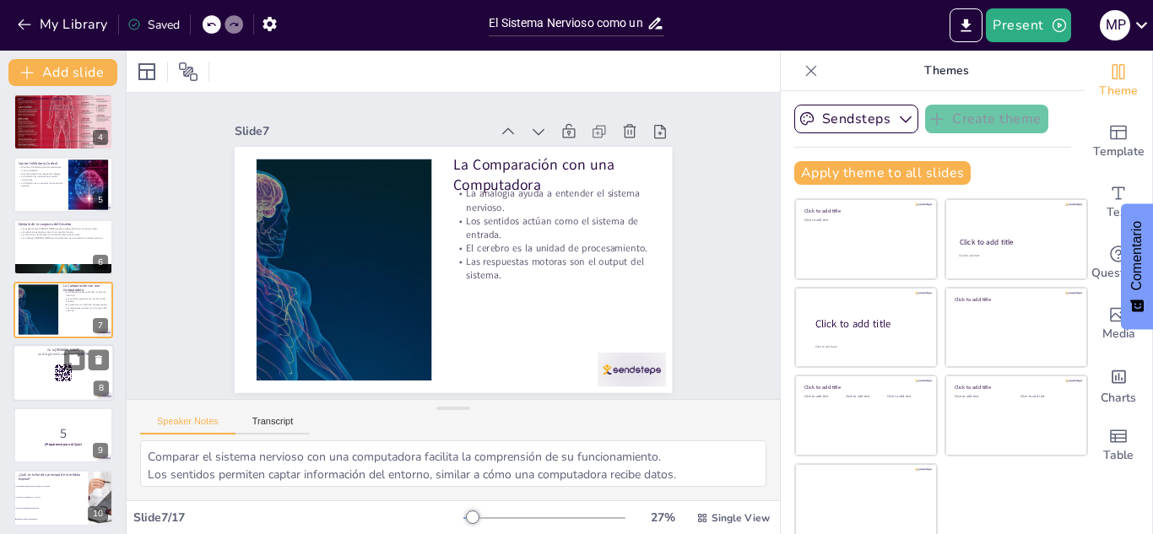
click at [54, 377] on icon at bounding box center [63, 373] width 19 height 19
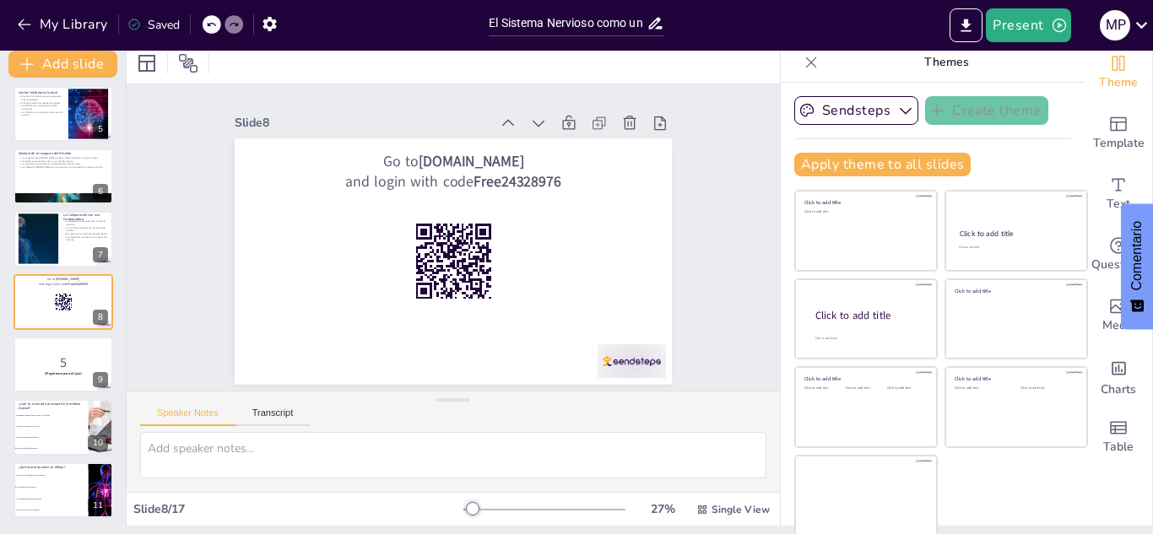
scroll to position [10, 0]
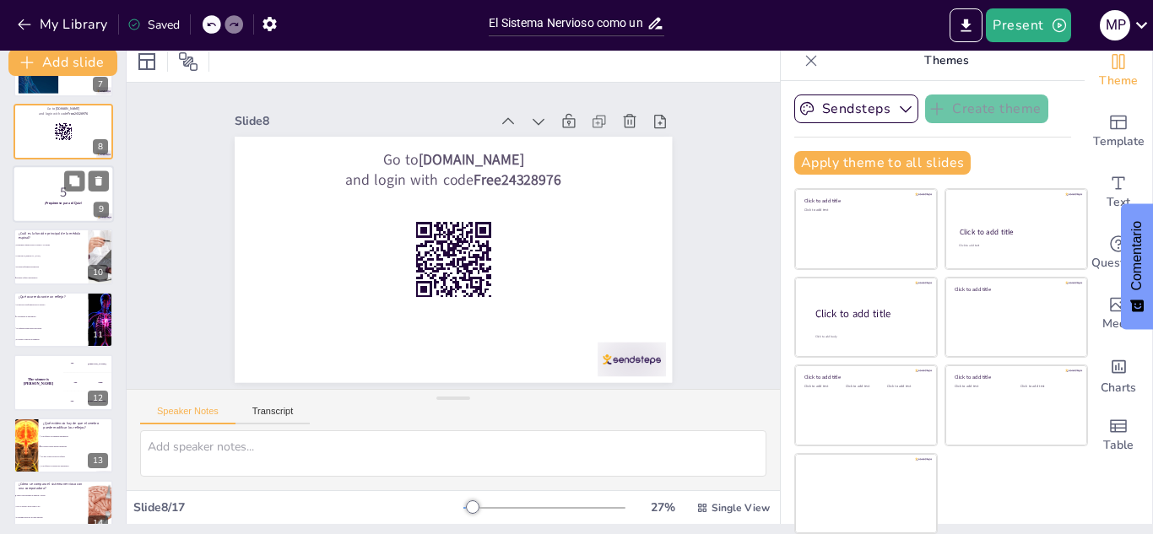
click at [74, 198] on p "5" at bounding box center [63, 192] width 91 height 19
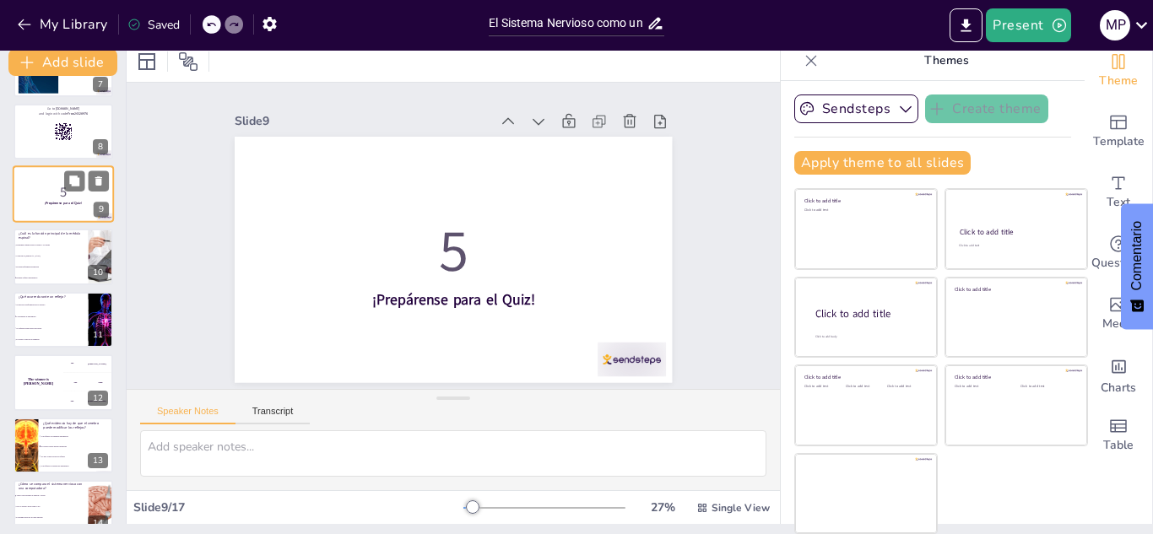
scroll to position [320, 0]
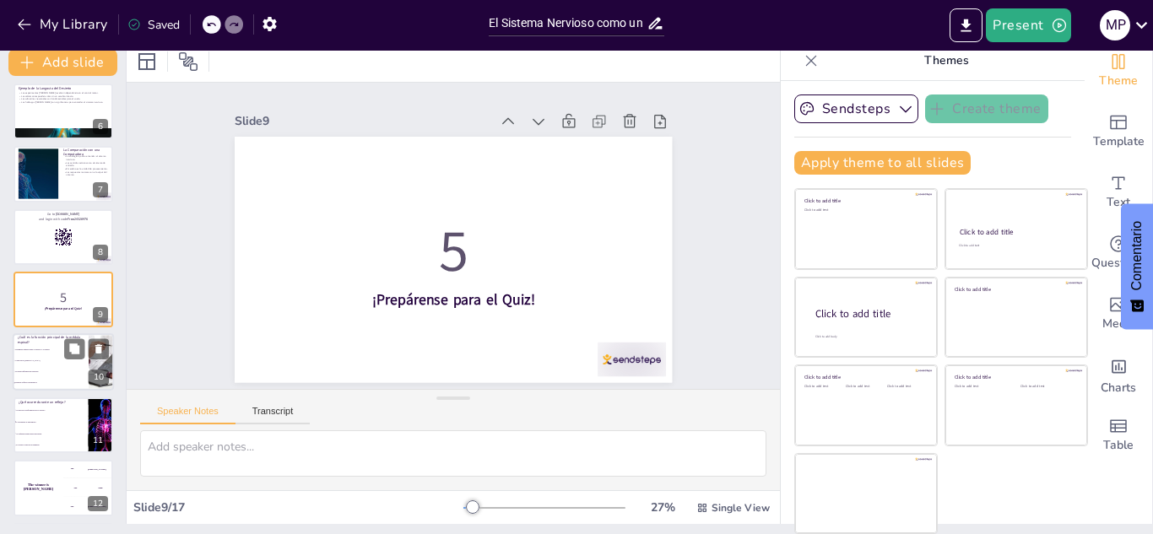
click at [43, 365] on li "Controlar el [MEDICAL_DATA]" at bounding box center [51, 361] width 76 height 11
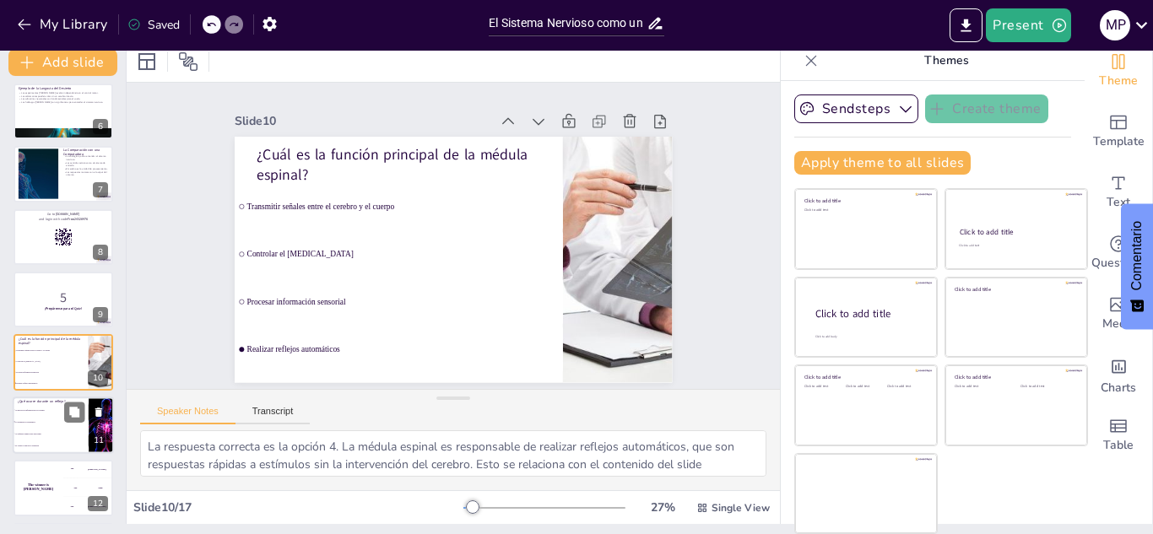
scroll to position [382, 0]
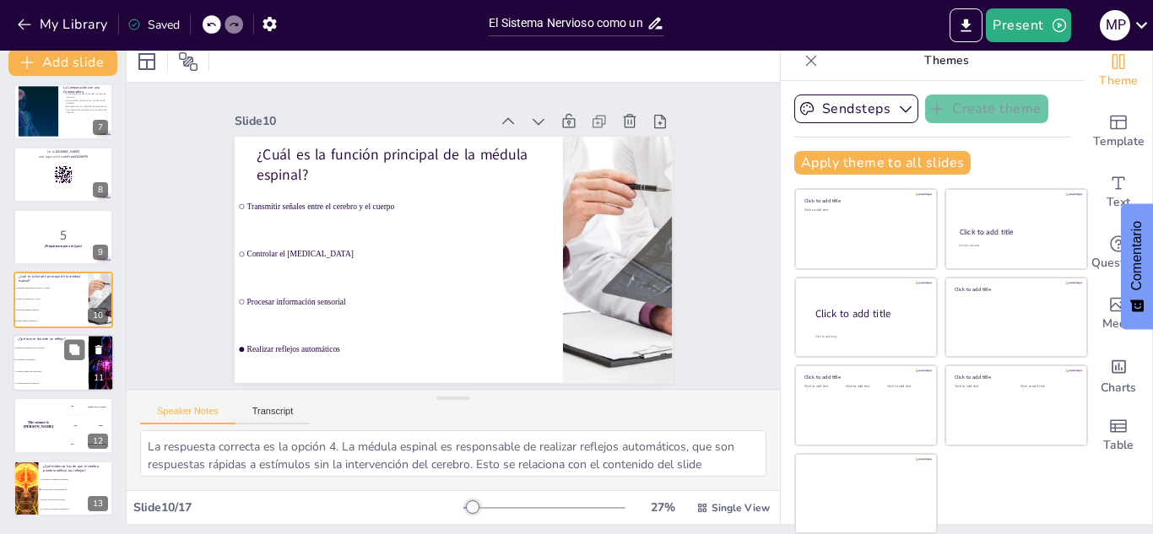
click at [66, 365] on li "Se requiere tiempo para reaccionar" at bounding box center [51, 371] width 76 height 12
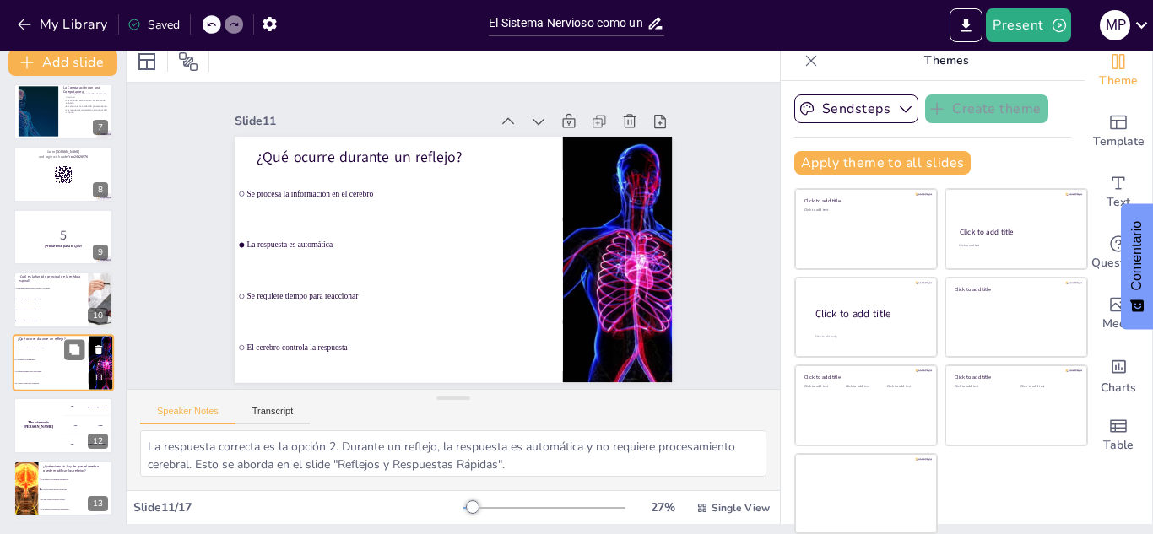
scroll to position [445, 0]
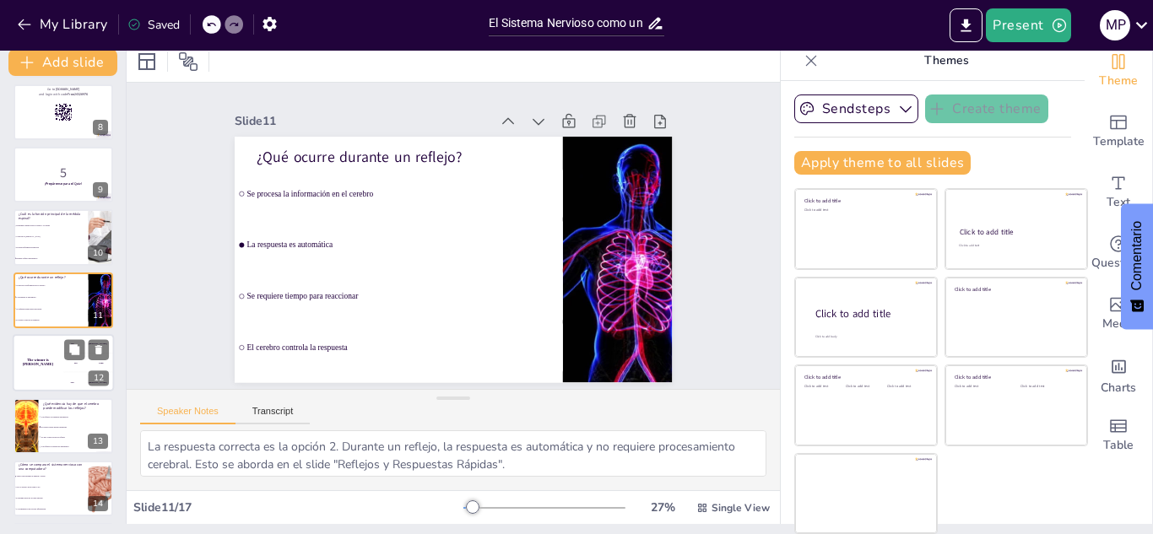
click at [46, 375] on div "The winner is [PERSON_NAME]" at bounding box center [38, 362] width 51 height 57
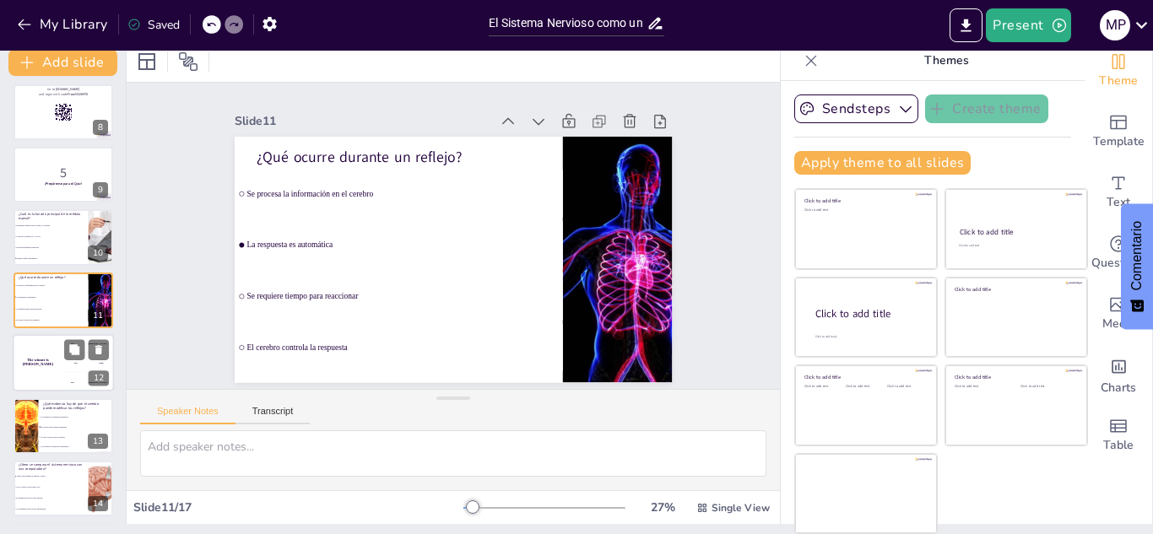
scroll to position [508, 0]
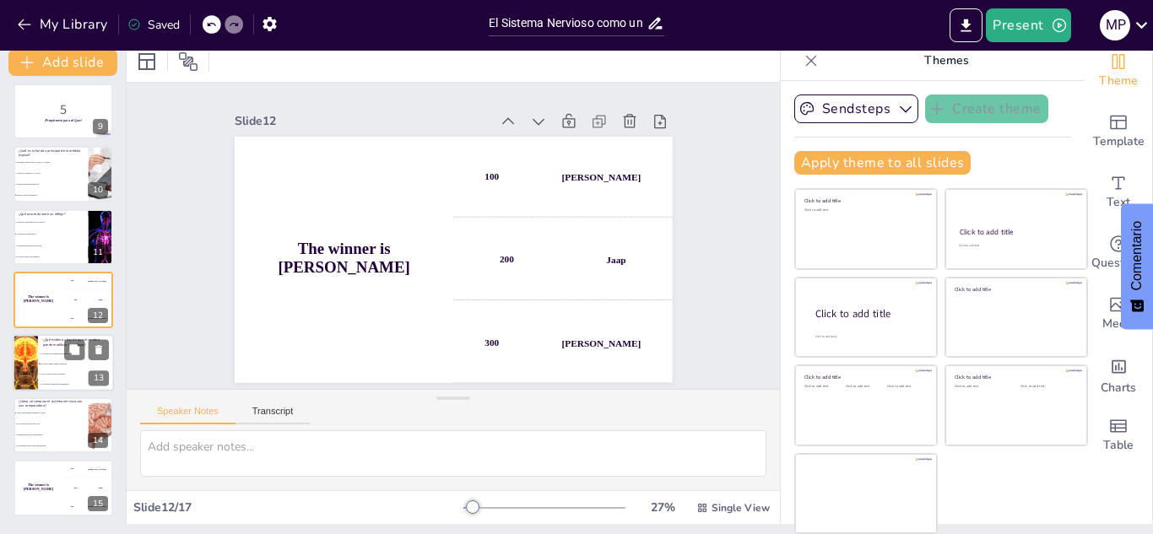
click at [53, 371] on li "No hay control sobre los reflejos" at bounding box center [76, 374] width 76 height 10
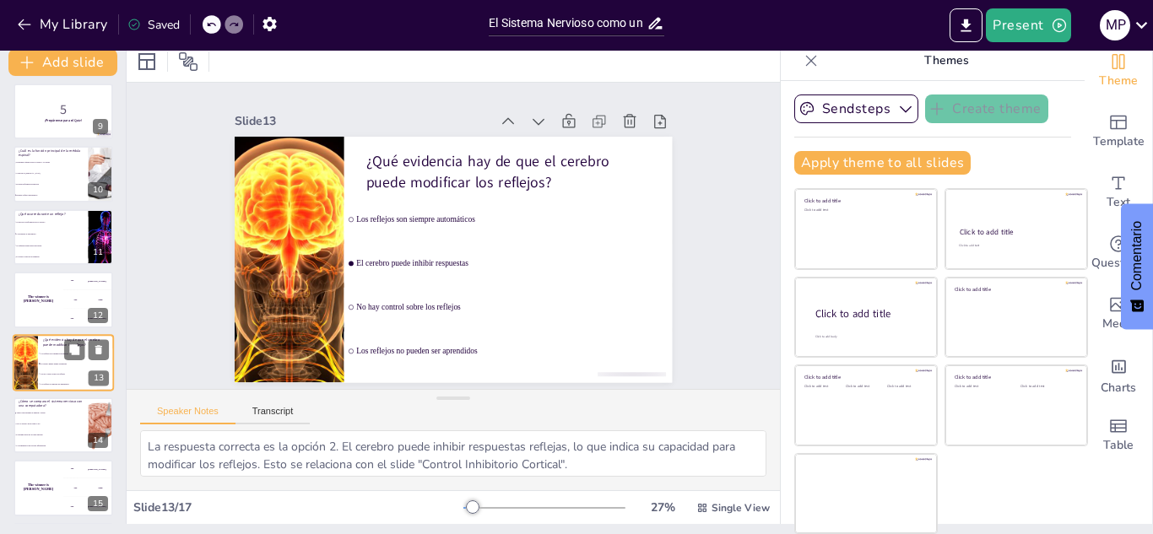
scroll to position [571, 0]
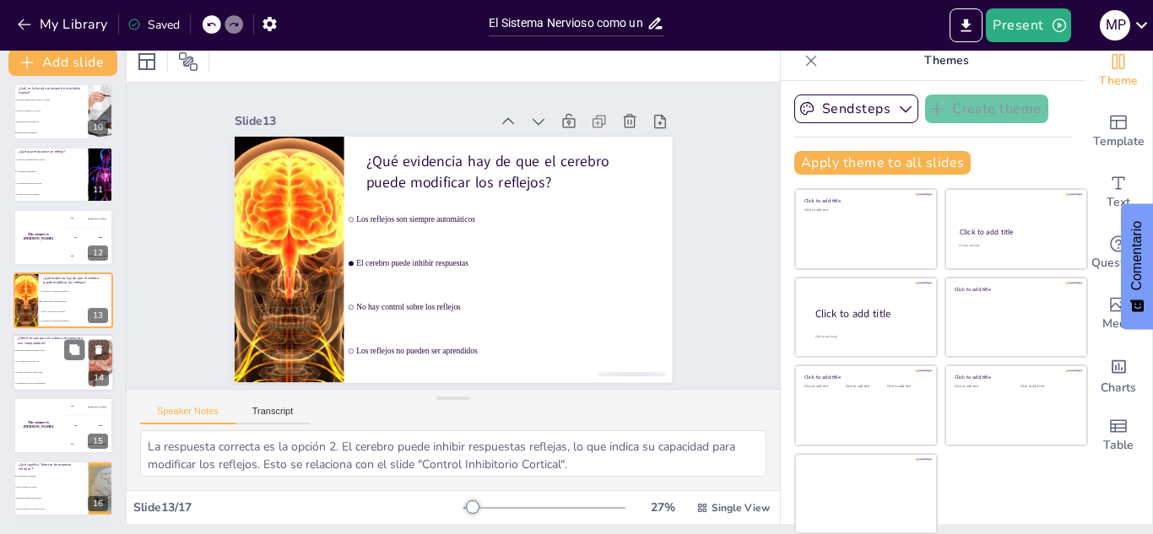
click at [66, 374] on li "El sistema nervioso no tiene entrada" at bounding box center [51, 372] width 76 height 11
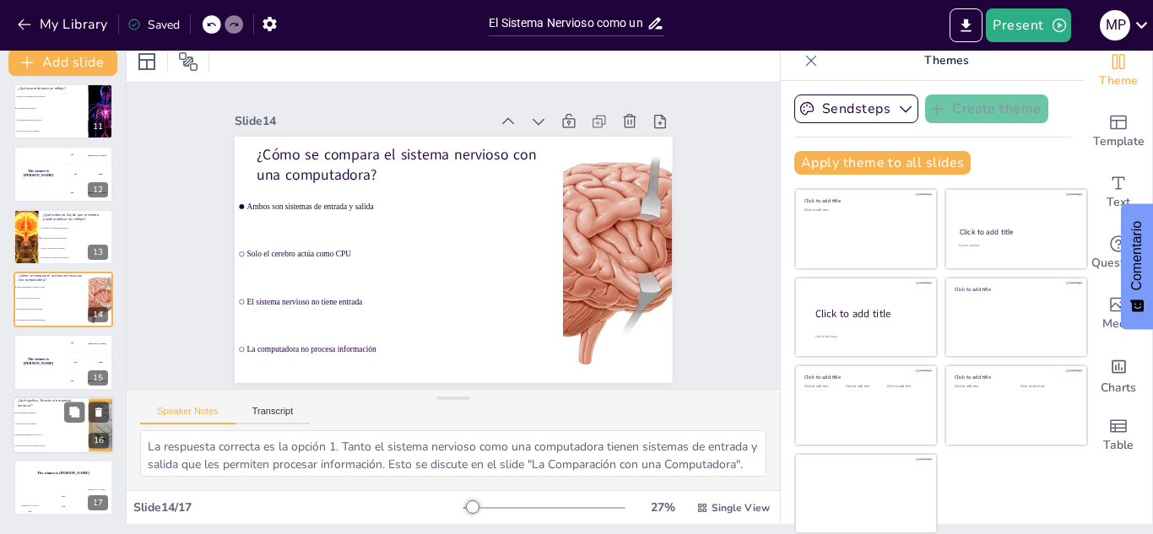
click at [49, 424] on span "Control absoluto del cerebro" at bounding box center [51, 424] width 73 height 3
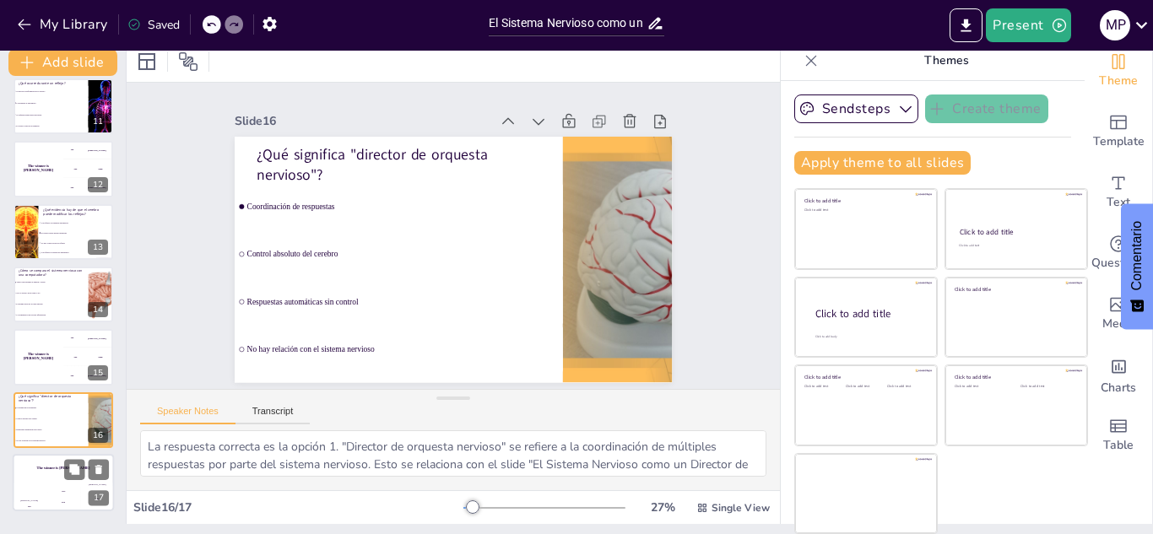
click at [46, 473] on div "The winner is [PERSON_NAME]" at bounding box center [63, 468] width 101 height 29
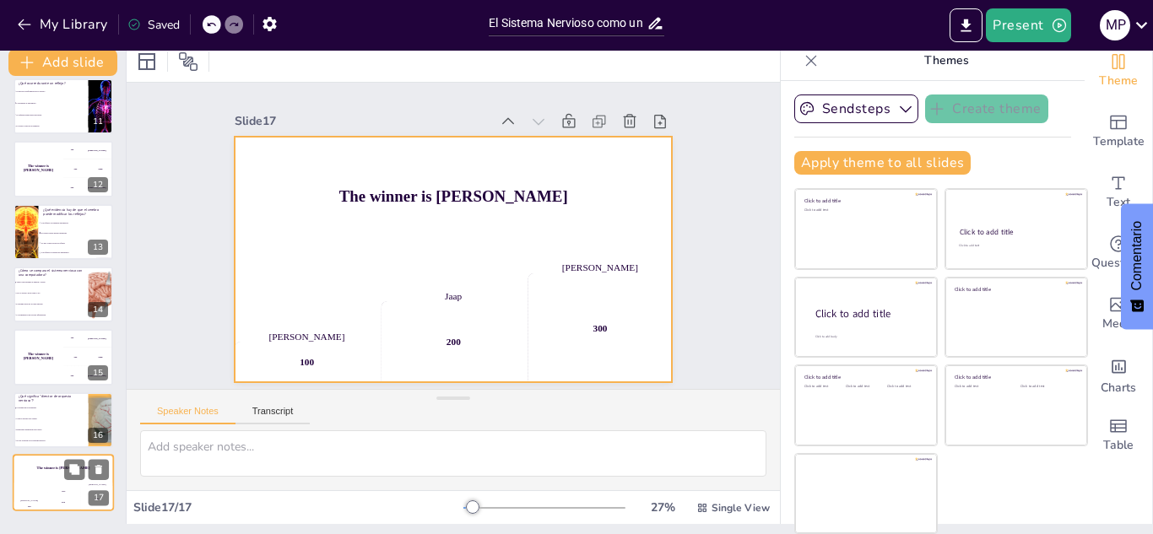
click at [55, 486] on div "Jaap 200" at bounding box center [63, 497] width 34 height 29
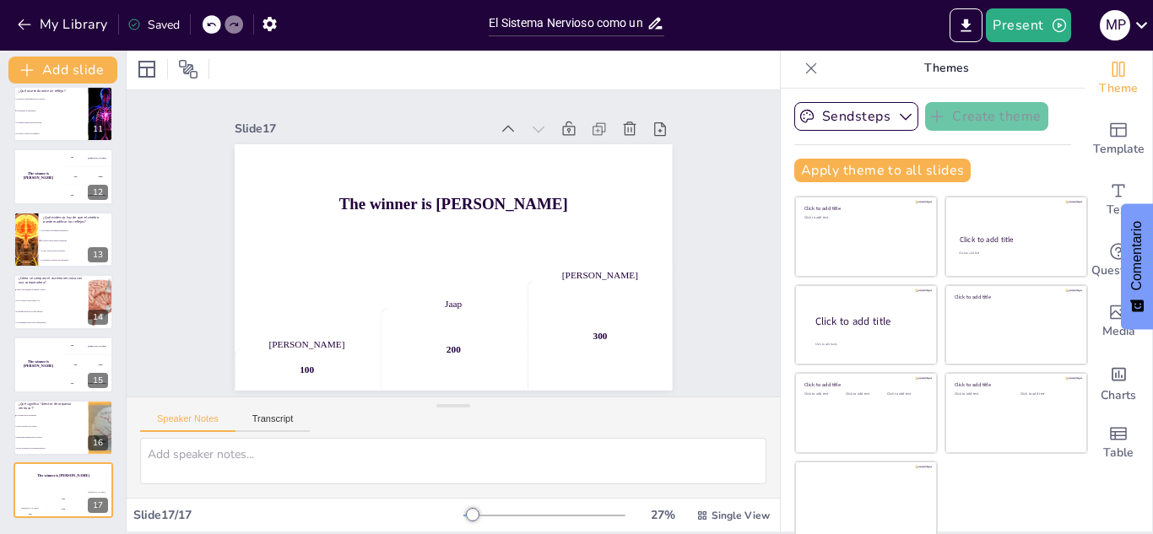
scroll to position [0, 0]
